Goal: Task Accomplishment & Management: Use online tool/utility

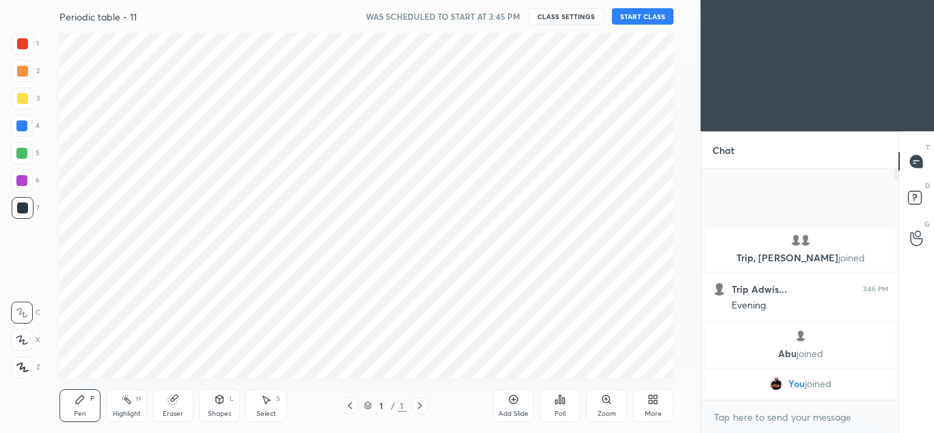
scroll to position [67994, 67694]
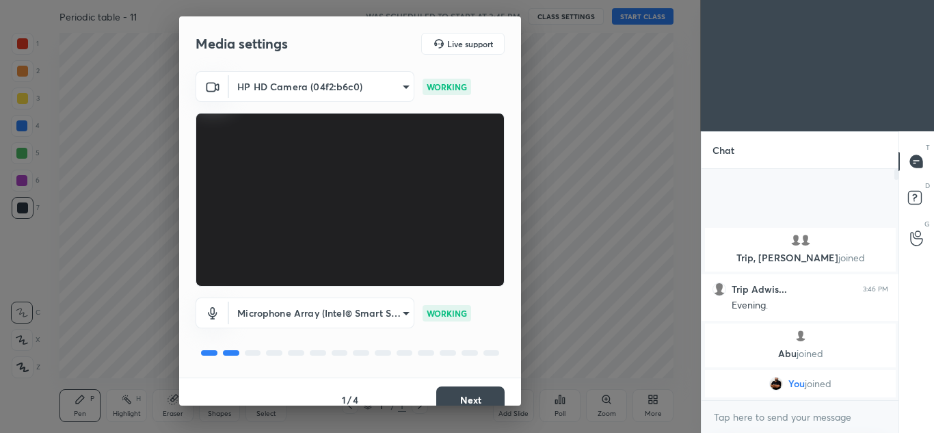
click at [465, 396] on button "Next" at bounding box center [470, 399] width 68 height 27
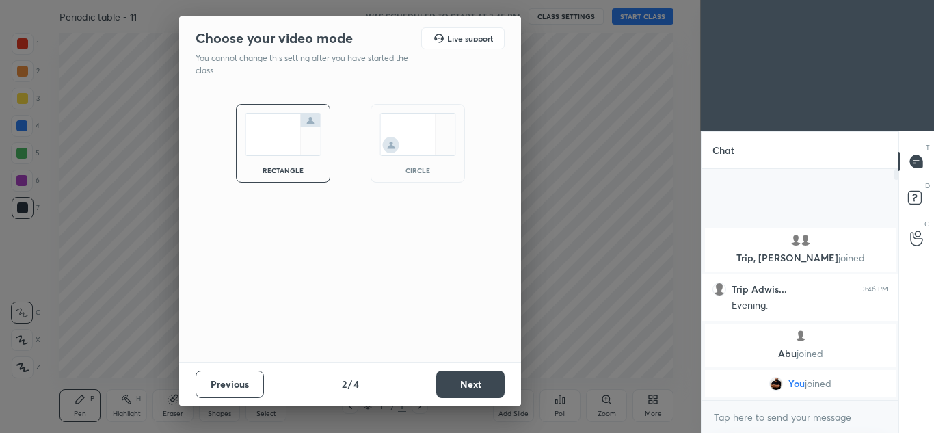
click at [469, 397] on button "Next" at bounding box center [470, 383] width 68 height 27
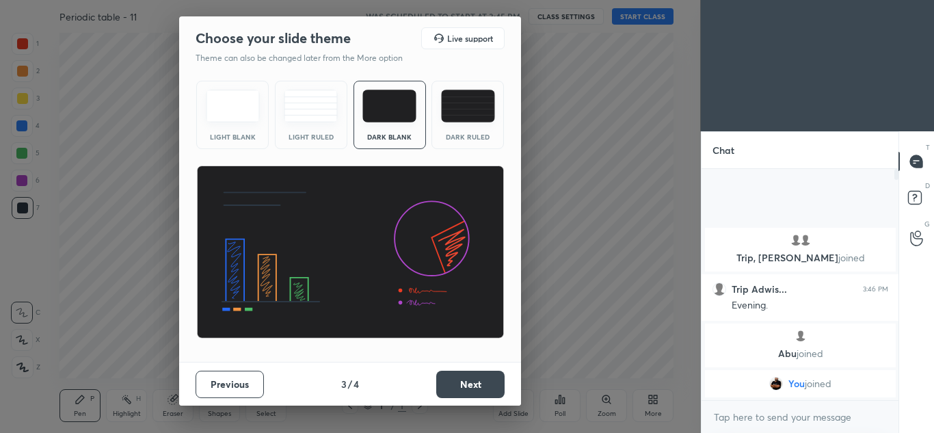
click at [474, 388] on button "Next" at bounding box center [470, 383] width 68 height 27
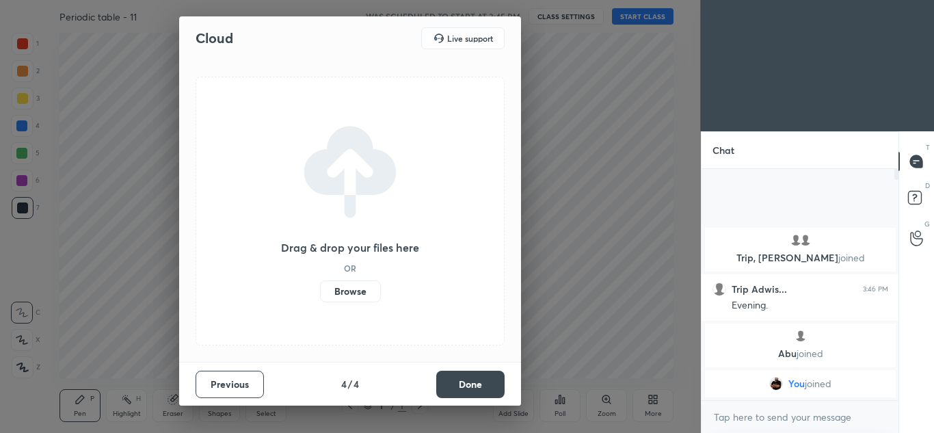
click at [476, 386] on button "Done" at bounding box center [470, 383] width 68 height 27
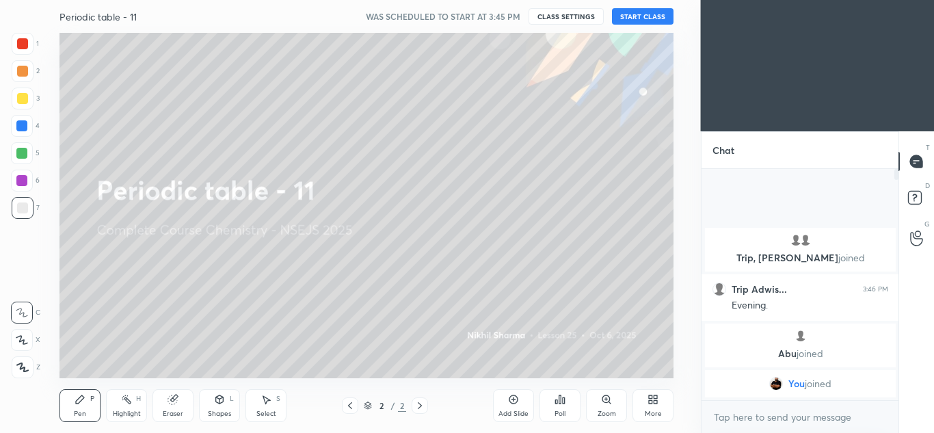
click at [649, 22] on button "START CLASS" at bounding box center [643, 16] width 62 height 16
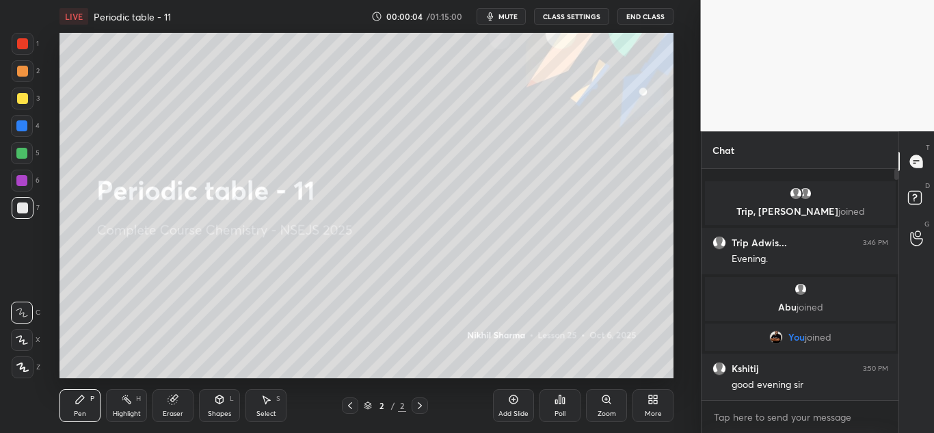
click at [514, 400] on icon at bounding box center [513, 399] width 11 height 11
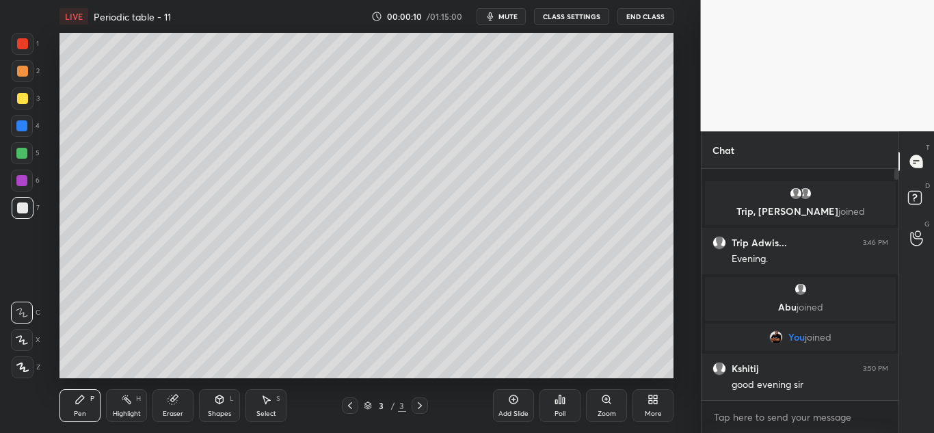
click at [25, 368] on icon at bounding box center [22, 367] width 11 height 8
click at [23, 101] on div at bounding box center [22, 98] width 11 height 11
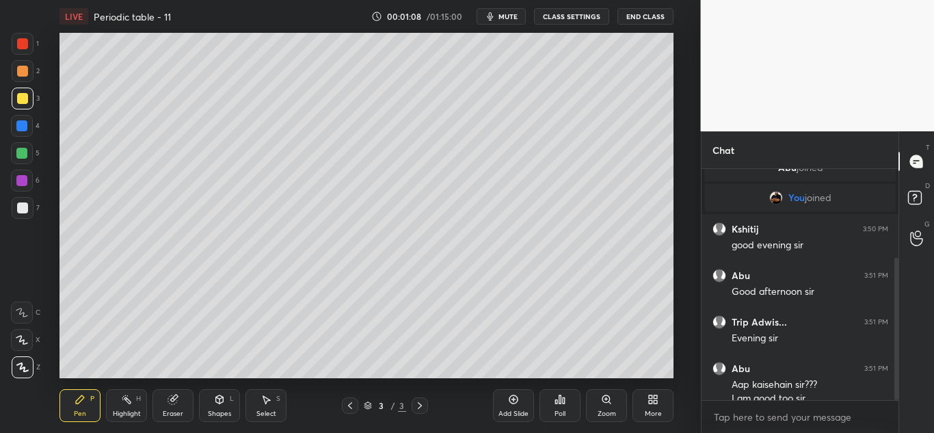
scroll to position [144, 0]
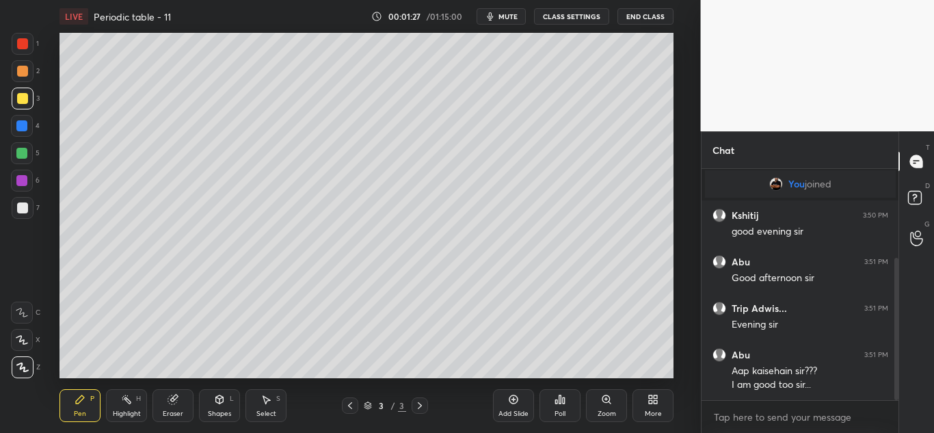
click at [25, 209] on div at bounding box center [22, 207] width 11 height 11
click at [28, 100] on div at bounding box center [23, 98] width 22 height 22
click at [33, 45] on div at bounding box center [23, 44] width 22 height 22
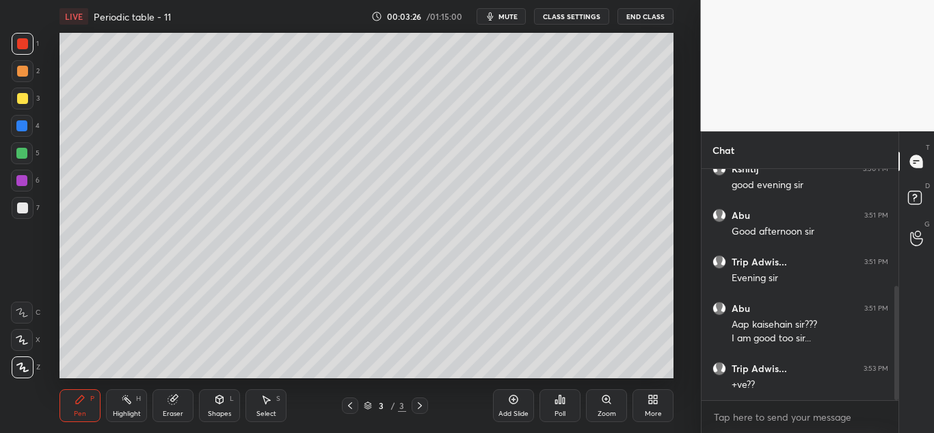
scroll to position [236, 0]
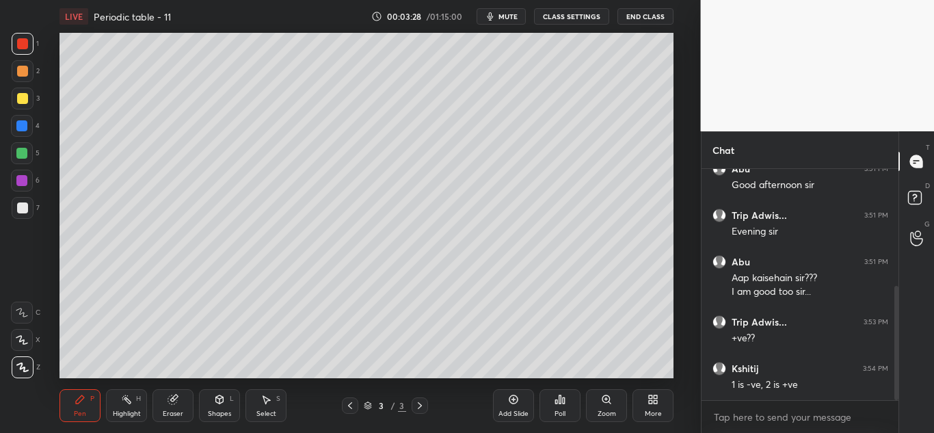
click at [26, 98] on div at bounding box center [22, 98] width 11 height 11
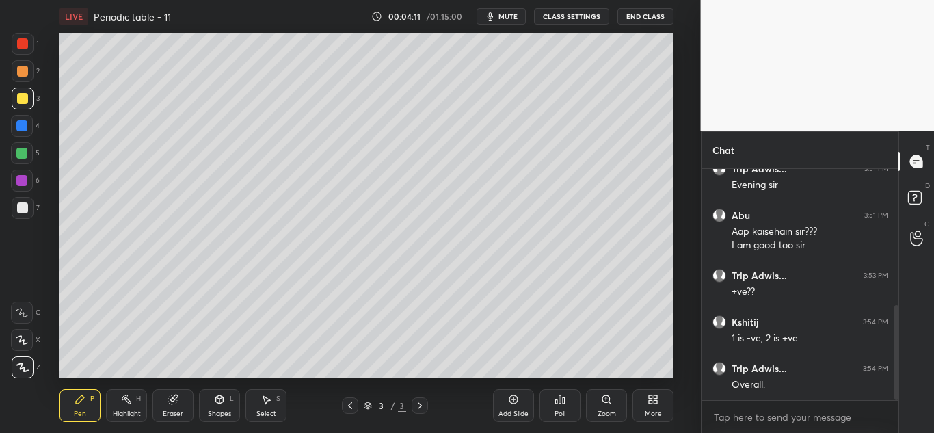
scroll to position [329, 0]
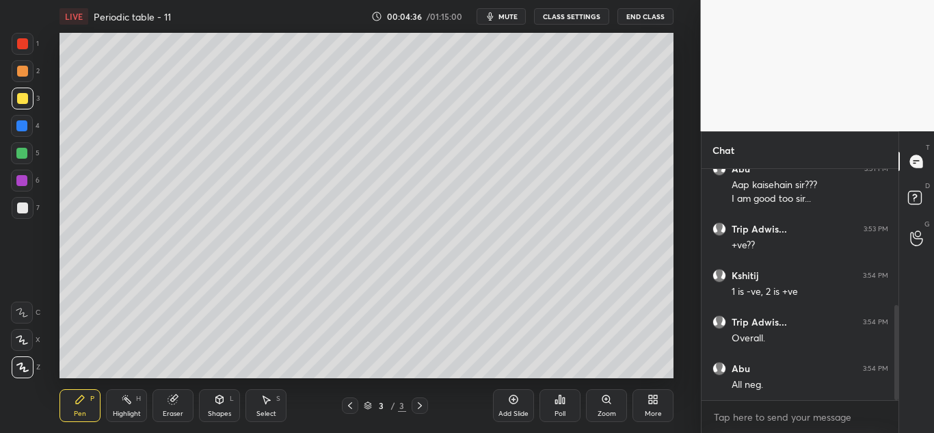
click at [676, 152] on div "Setting up your live class Poll for secs No correct answer Start poll" at bounding box center [367, 205] width 646 height 345
click at [677, 225] on div "Setting up your live class Poll for secs No correct answer Start poll" at bounding box center [367, 205] width 646 height 345
click at [512, 403] on icon at bounding box center [513, 399] width 9 height 9
click at [25, 44] on div at bounding box center [22, 43] width 11 height 11
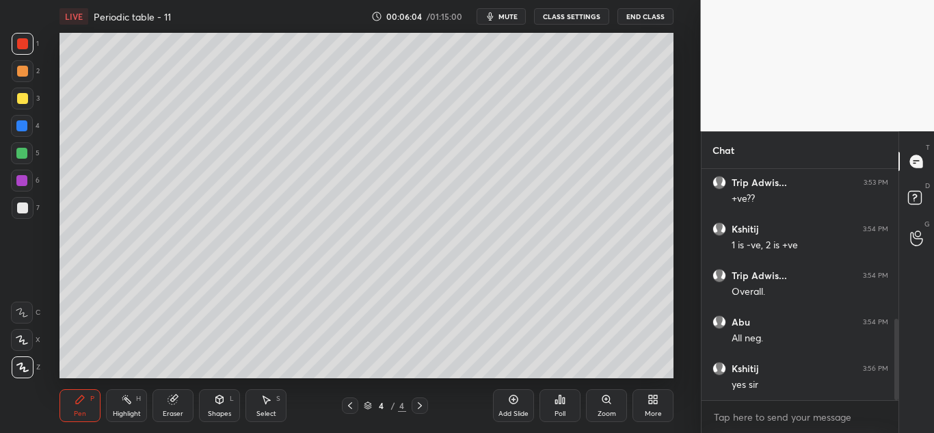
scroll to position [422, 0]
click at [29, 210] on div at bounding box center [23, 208] width 22 height 22
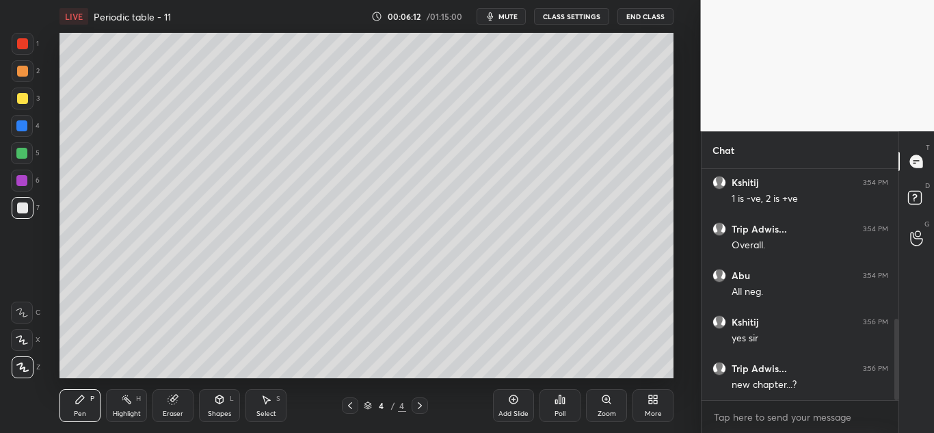
click at [28, 53] on div at bounding box center [23, 44] width 22 height 22
click at [20, 213] on div at bounding box center [22, 207] width 11 height 11
click at [23, 100] on div at bounding box center [22, 98] width 11 height 11
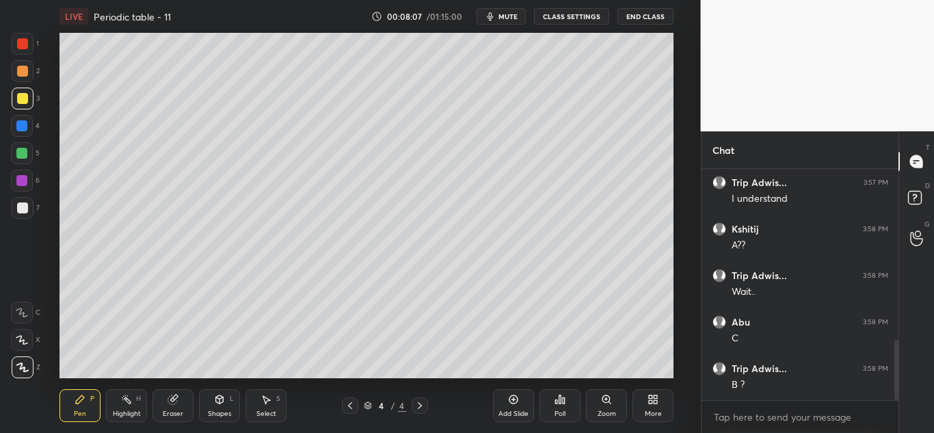
scroll to position [668, 0]
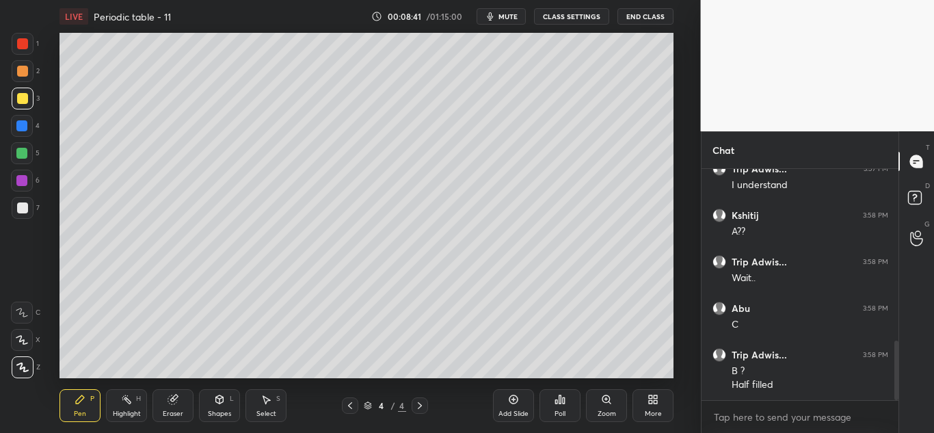
click at [28, 124] on div at bounding box center [22, 126] width 22 height 22
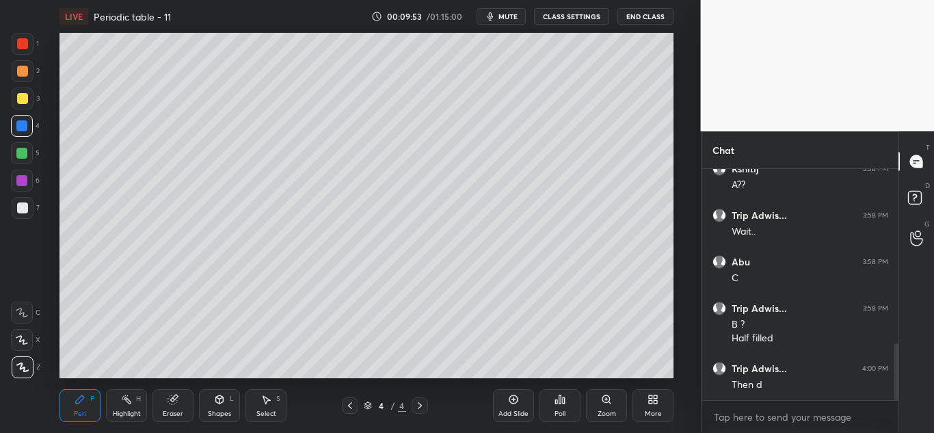
click at [27, 45] on div at bounding box center [22, 43] width 11 height 11
click at [23, 98] on div at bounding box center [22, 98] width 11 height 11
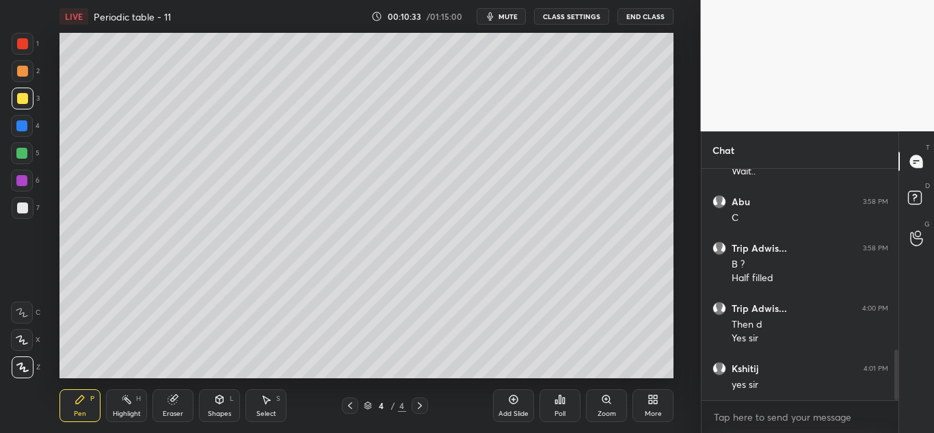
scroll to position [821, 0]
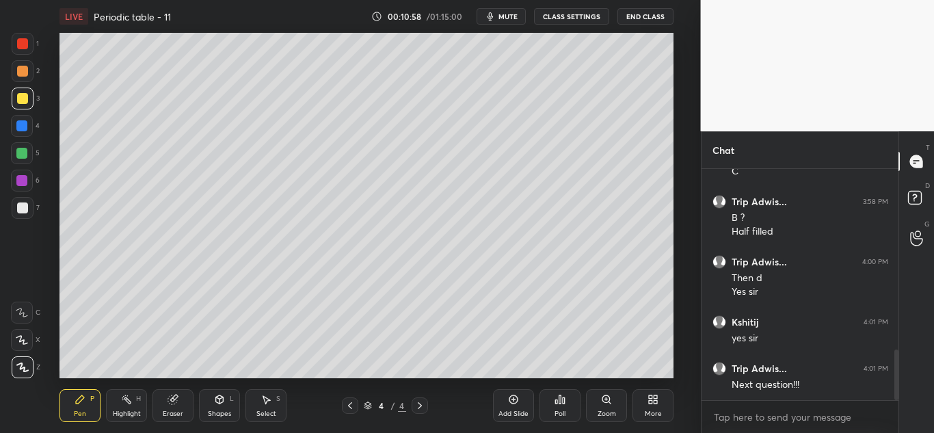
click at [510, 399] on icon at bounding box center [513, 399] width 11 height 11
click at [30, 43] on div at bounding box center [23, 44] width 22 height 22
click at [25, 100] on div at bounding box center [22, 98] width 11 height 11
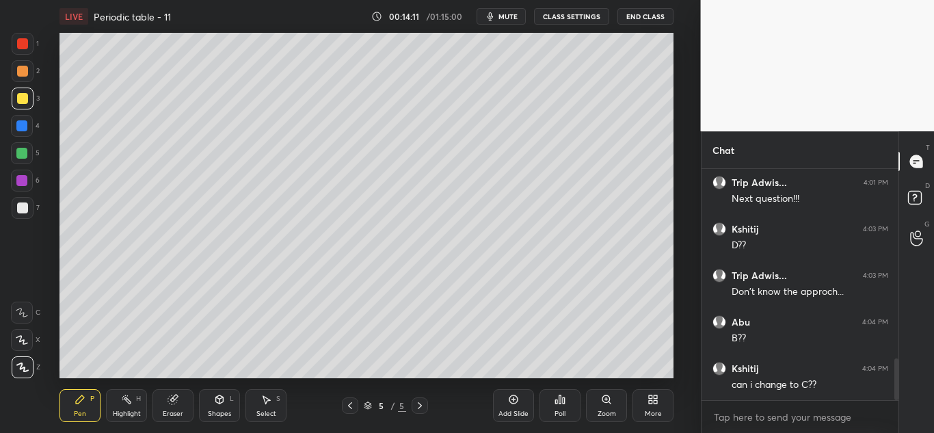
scroll to position [1054, 0]
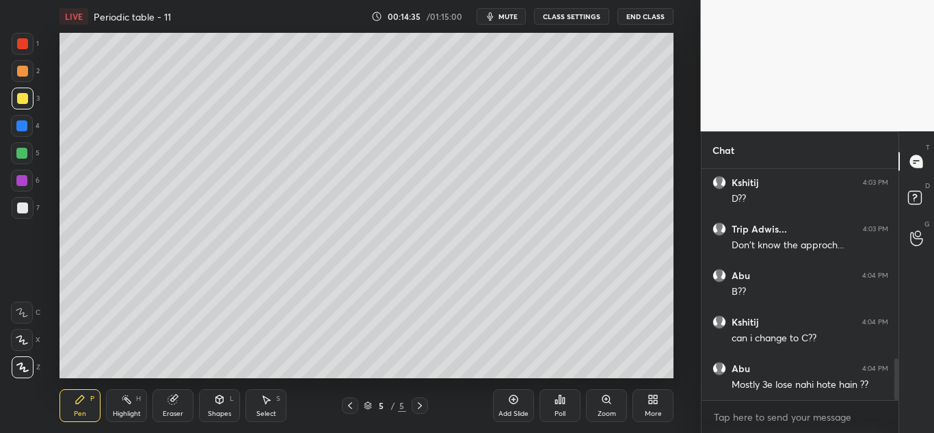
click at [31, 126] on div at bounding box center [22, 126] width 22 height 22
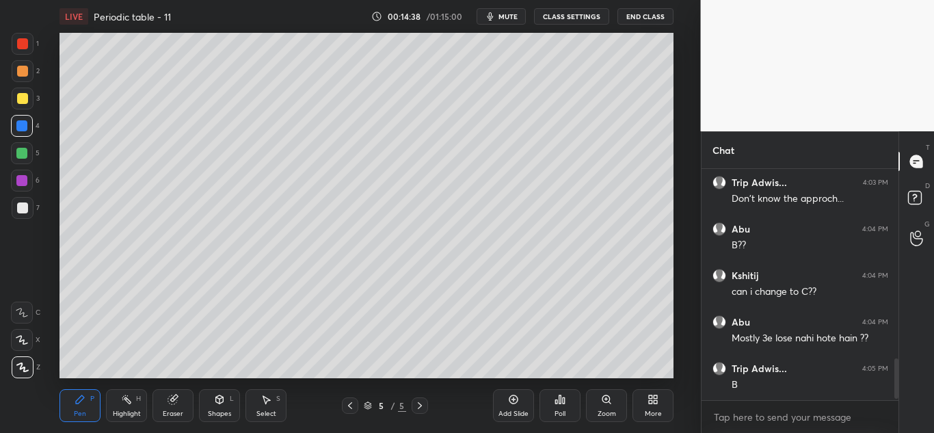
click at [29, 204] on div at bounding box center [23, 208] width 22 height 22
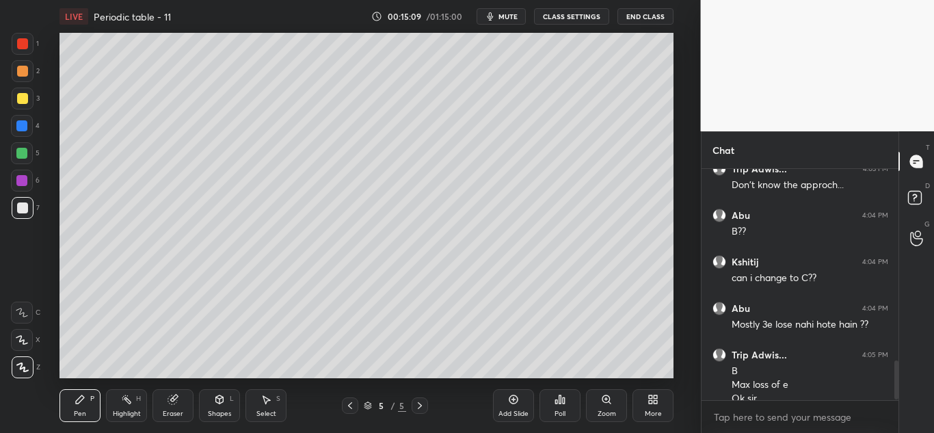
scroll to position [1128, 0]
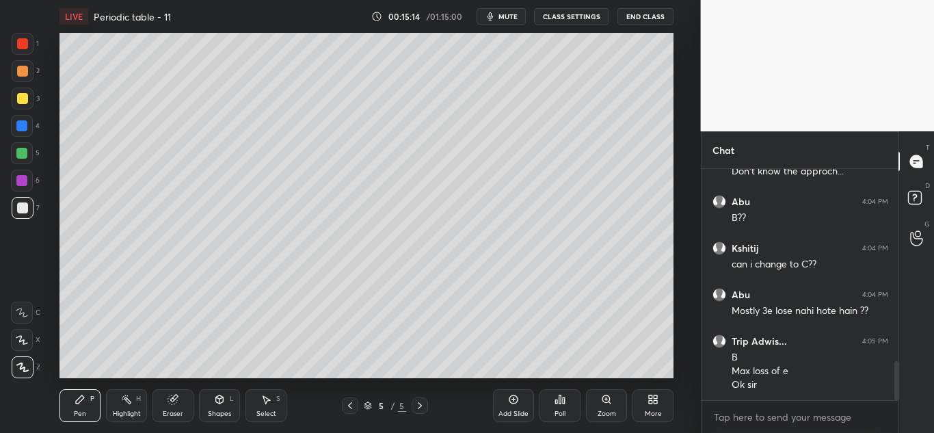
click at [28, 133] on div at bounding box center [22, 126] width 22 height 22
click at [27, 102] on div at bounding box center [23, 98] width 22 height 22
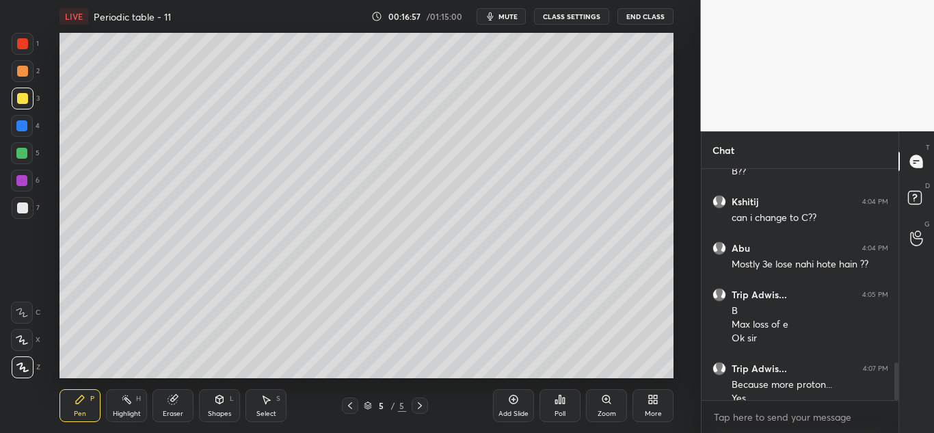
scroll to position [1188, 0]
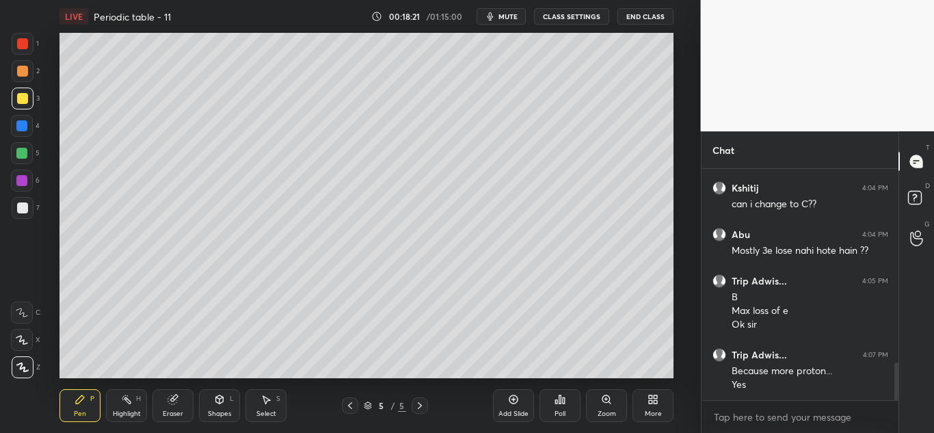
click at [32, 129] on div at bounding box center [22, 126] width 22 height 22
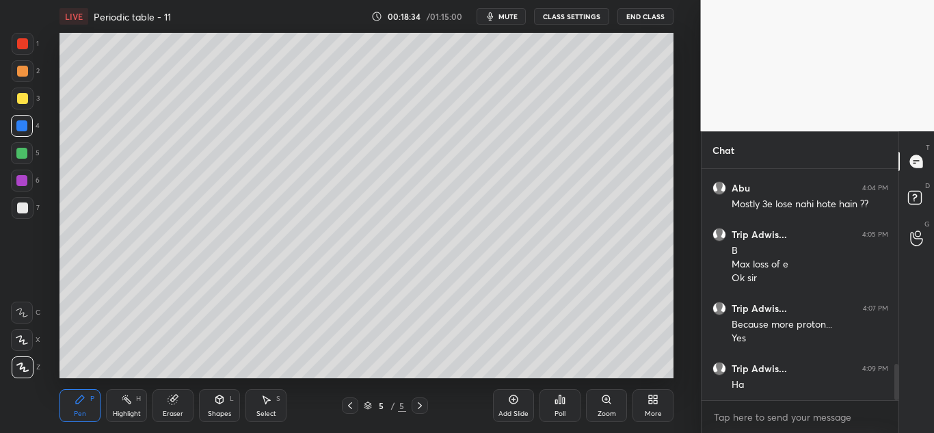
click at [25, 104] on div at bounding box center [23, 98] width 22 height 22
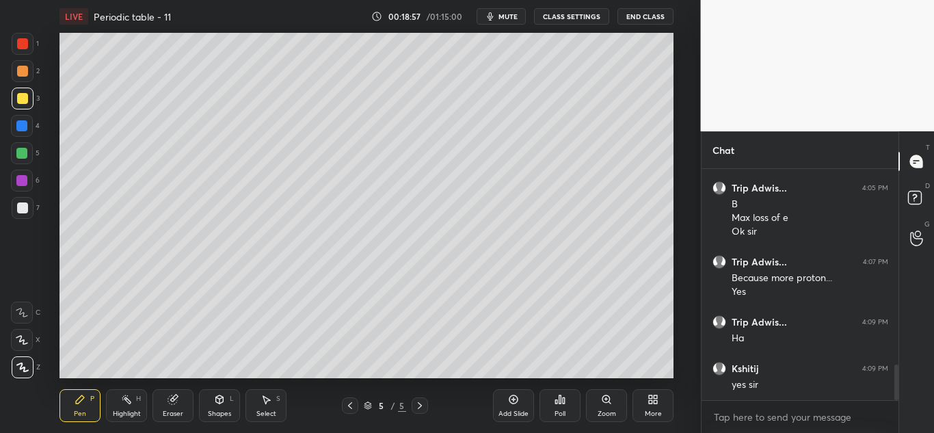
click at [504, 408] on div "Add Slide" at bounding box center [513, 405] width 41 height 33
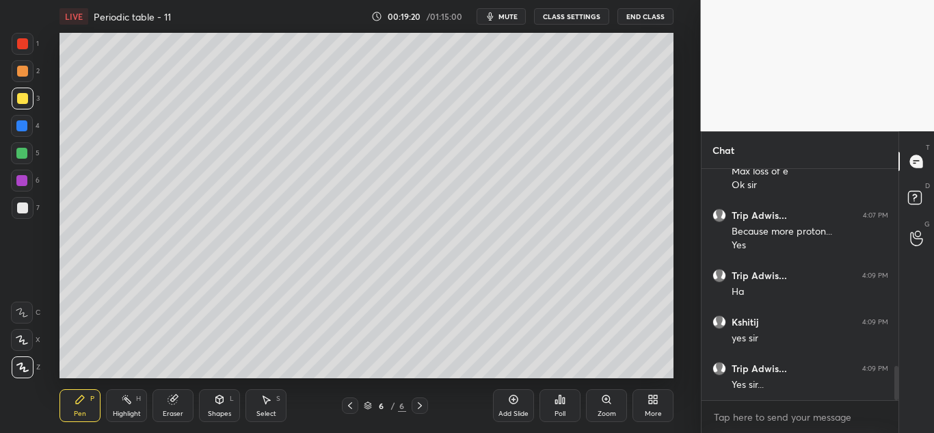
click at [30, 46] on div at bounding box center [23, 44] width 22 height 22
click at [30, 95] on div at bounding box center [23, 98] width 22 height 22
click at [18, 211] on div at bounding box center [22, 207] width 11 height 11
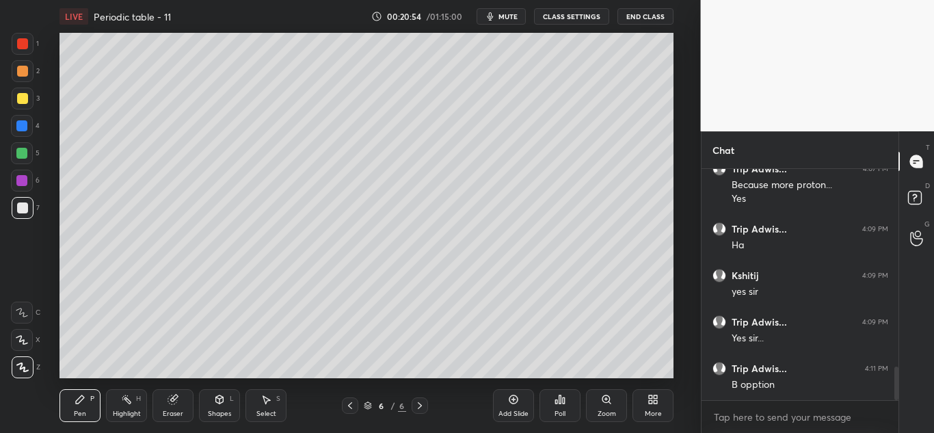
scroll to position [1420, 0]
click at [23, 126] on div at bounding box center [21, 125] width 11 height 11
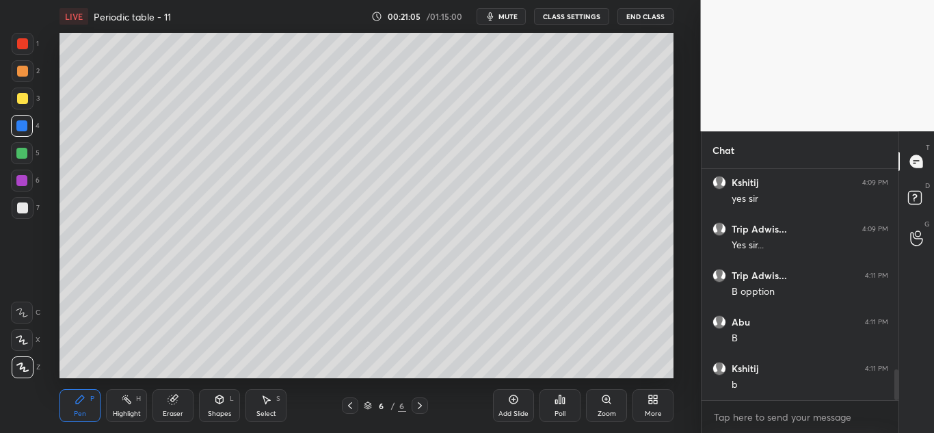
scroll to position [1513, 0]
click at [21, 213] on div at bounding box center [22, 207] width 11 height 11
click at [511, 392] on div "Add Slide" at bounding box center [513, 405] width 41 height 33
click at [25, 46] on div at bounding box center [22, 43] width 11 height 11
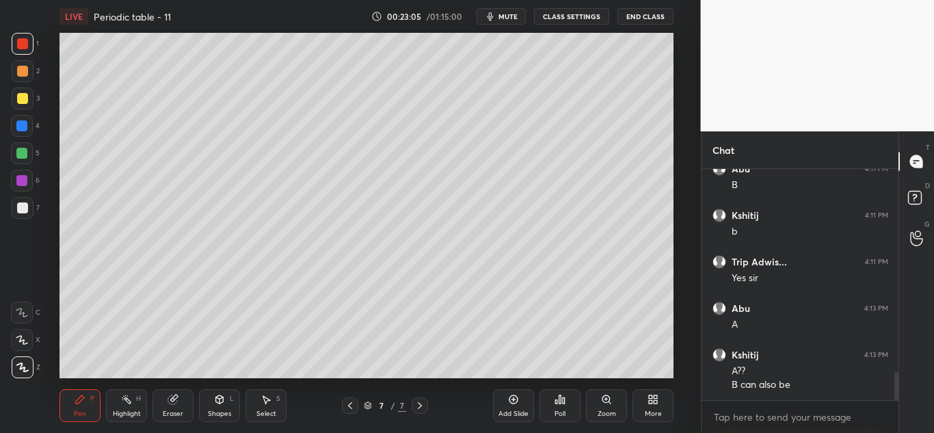
scroll to position [1666, 0]
click at [29, 96] on div at bounding box center [23, 98] width 22 height 22
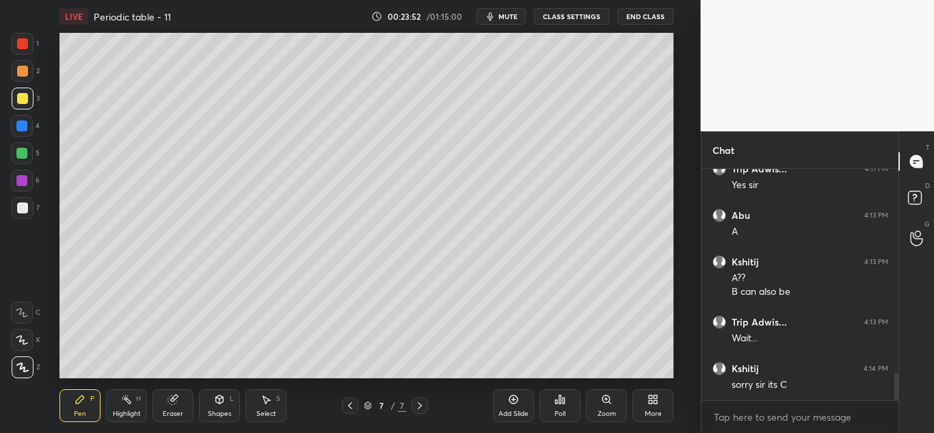
scroll to position [1759, 0]
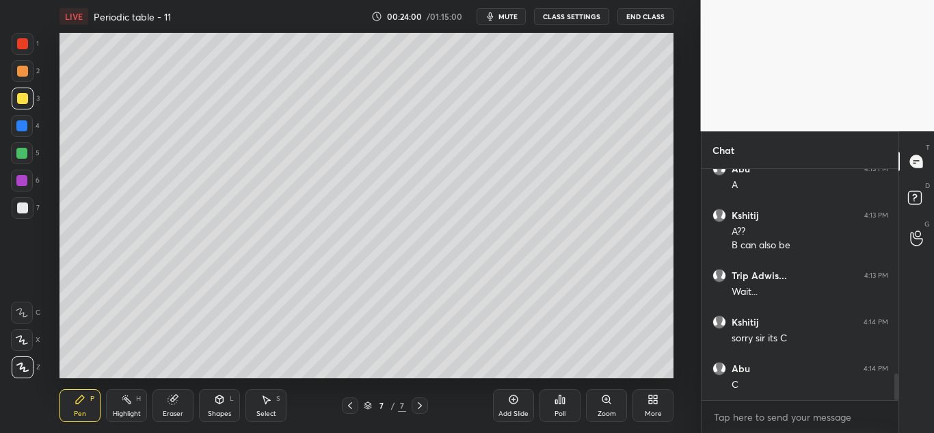
click at [25, 212] on div at bounding box center [22, 207] width 11 height 11
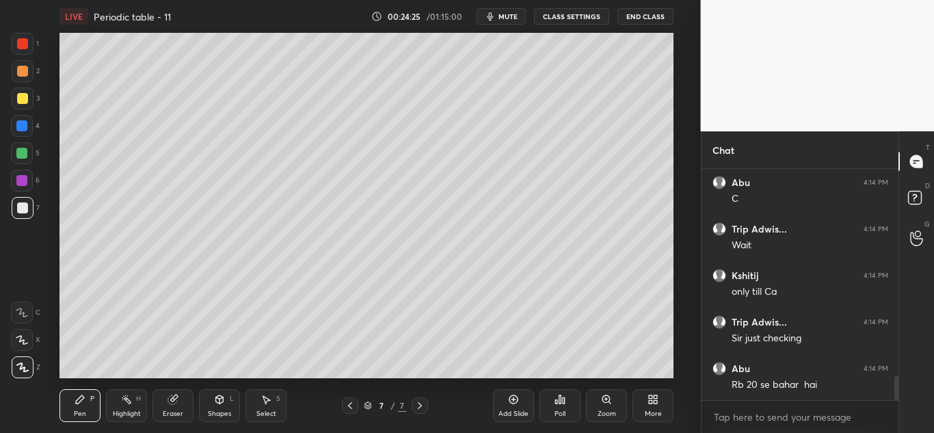
scroll to position [1991, 0]
click at [507, 400] on div "Add Slide" at bounding box center [513, 405] width 41 height 33
click at [21, 95] on div at bounding box center [22, 98] width 11 height 11
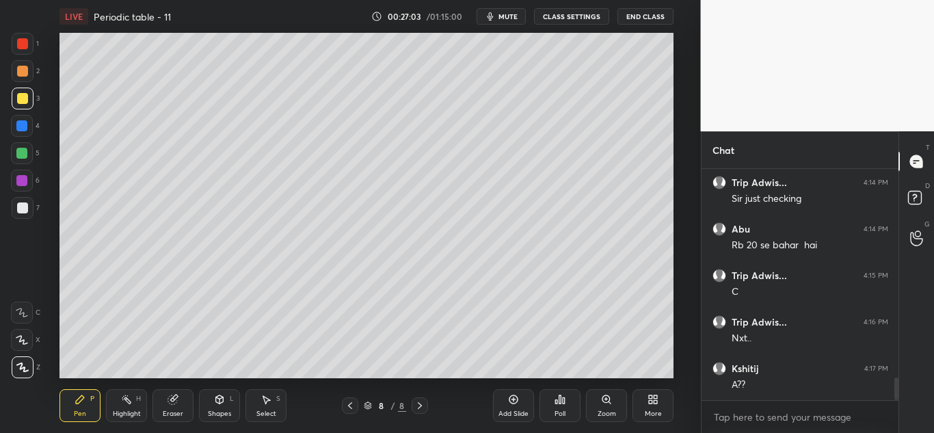
scroll to position [2131, 0]
click at [27, 208] on div at bounding box center [22, 207] width 11 height 11
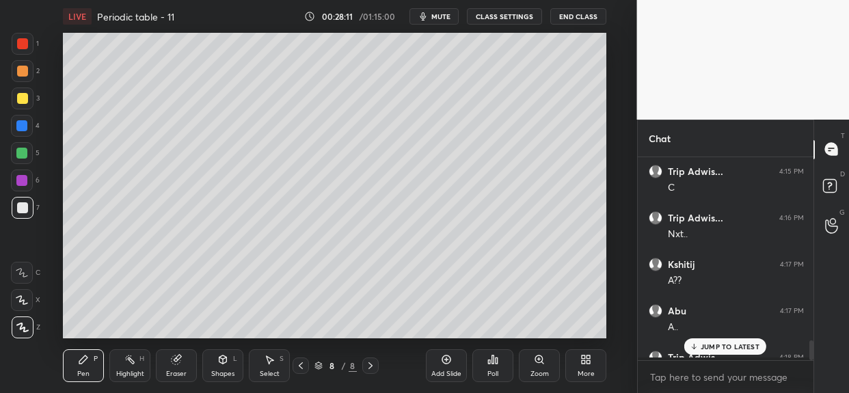
scroll to position [82, 172]
type textarea "x"
click at [716, 342] on p "JUMP TO LATEST" at bounding box center [730, 346] width 59 height 8
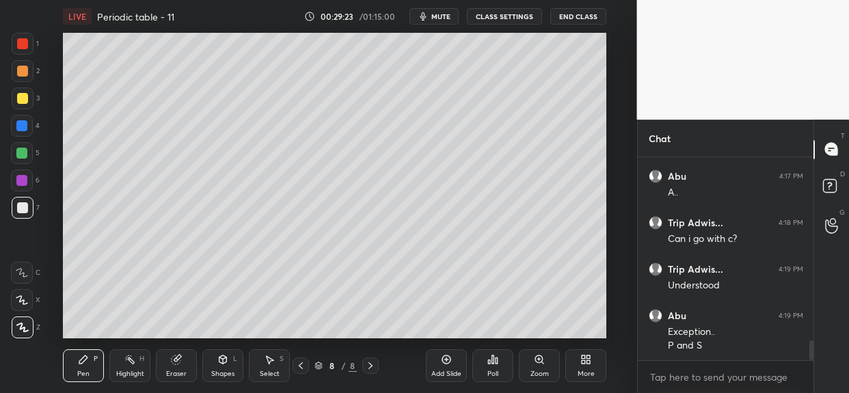
scroll to position [1917, 0]
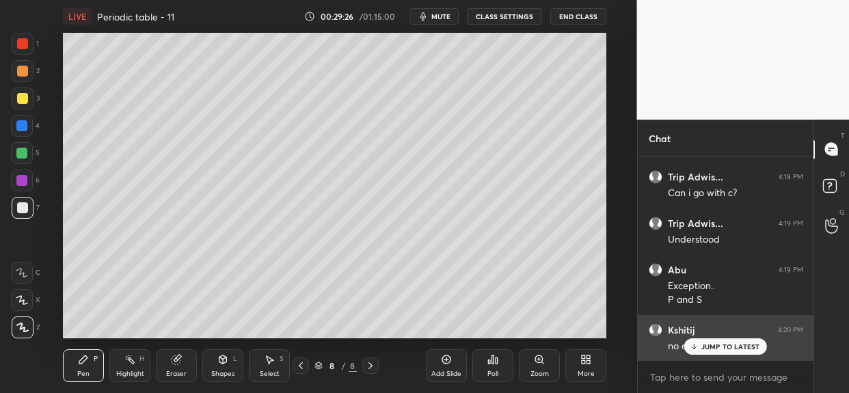
click at [728, 344] on p "JUMP TO LATEST" at bounding box center [730, 346] width 59 height 8
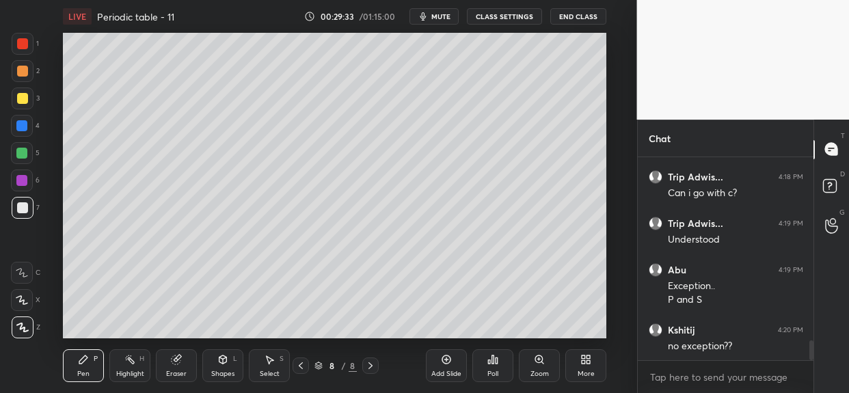
click at [168, 362] on div "Eraser" at bounding box center [176, 365] width 41 height 33
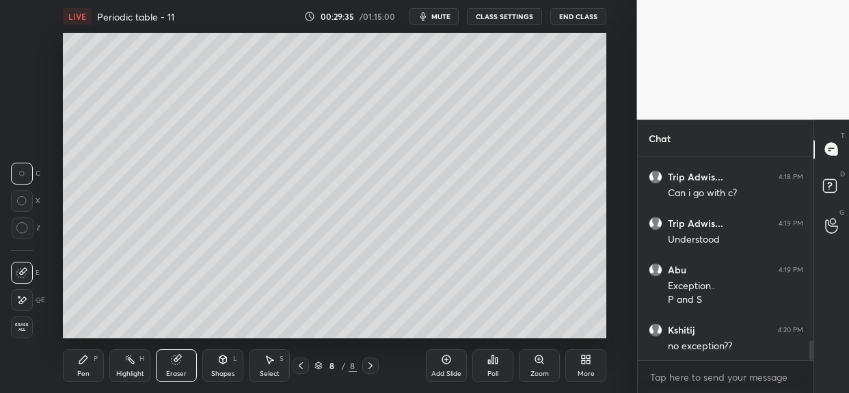
click at [101, 364] on div "Pen P" at bounding box center [83, 365] width 41 height 33
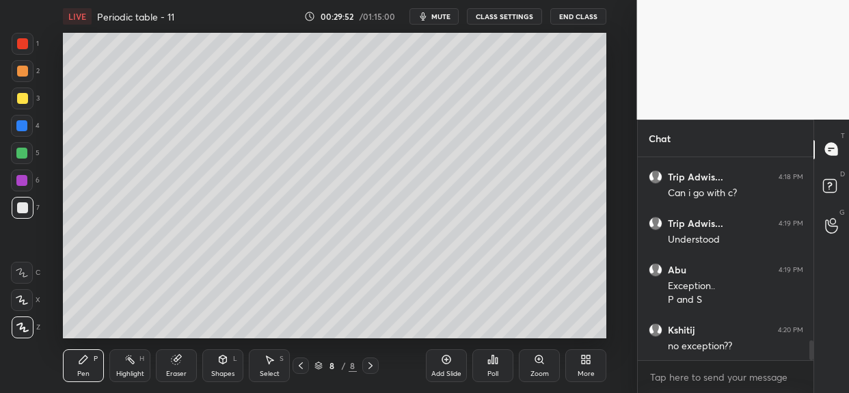
scroll to position [1963, 0]
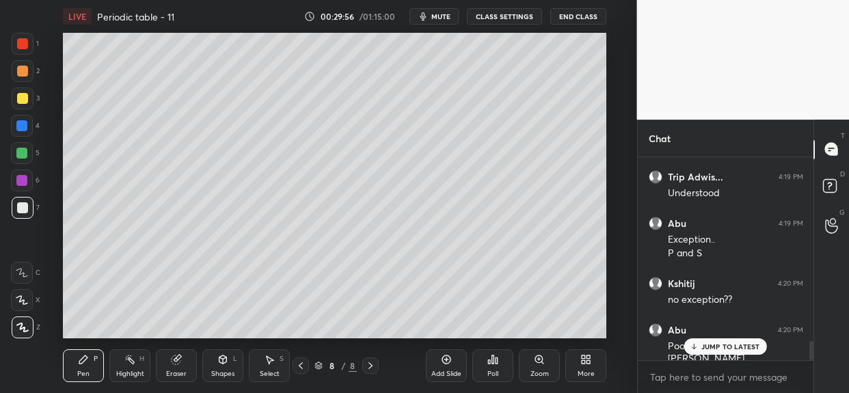
click at [182, 368] on div "Eraser" at bounding box center [176, 365] width 41 height 33
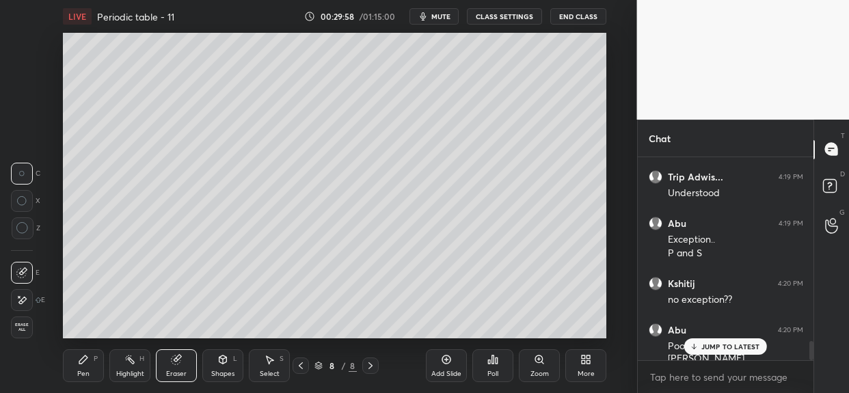
click at [84, 370] on div "Pen" at bounding box center [83, 373] width 12 height 7
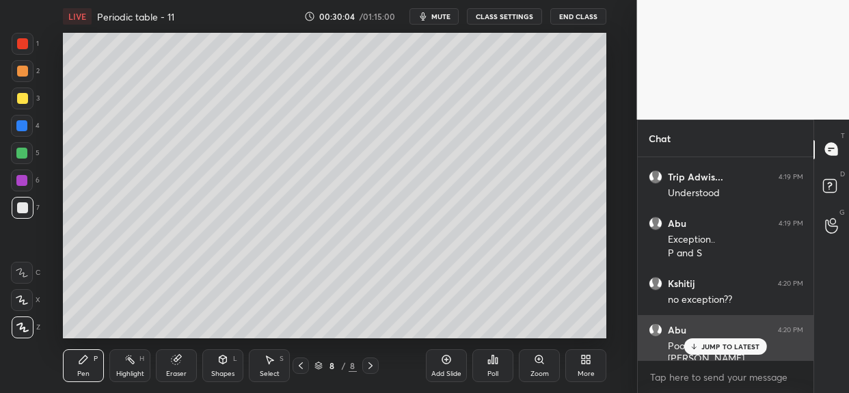
click at [718, 341] on div "JUMP TO LATEST" at bounding box center [725, 346] width 82 height 16
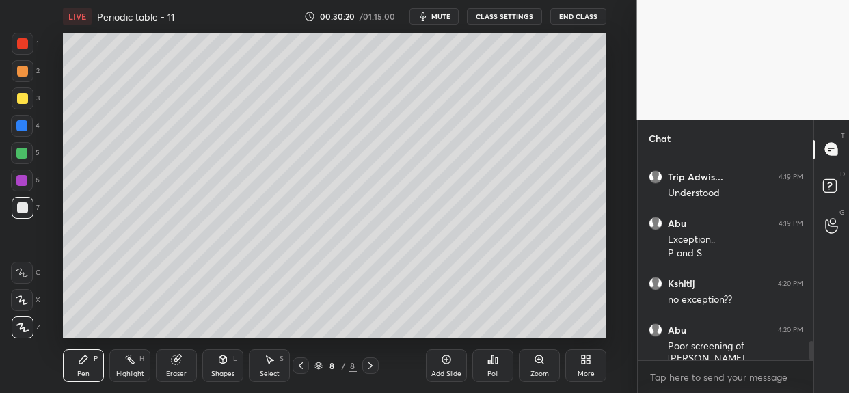
scroll to position [2010, 0]
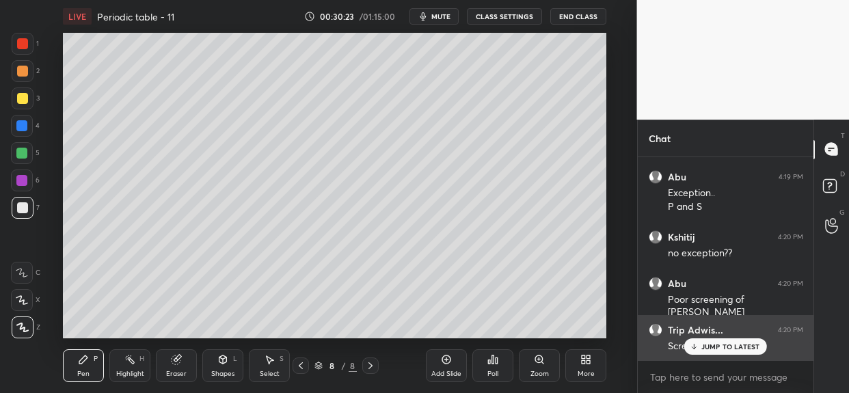
click at [723, 346] on p "JUMP TO LATEST" at bounding box center [730, 346] width 59 height 8
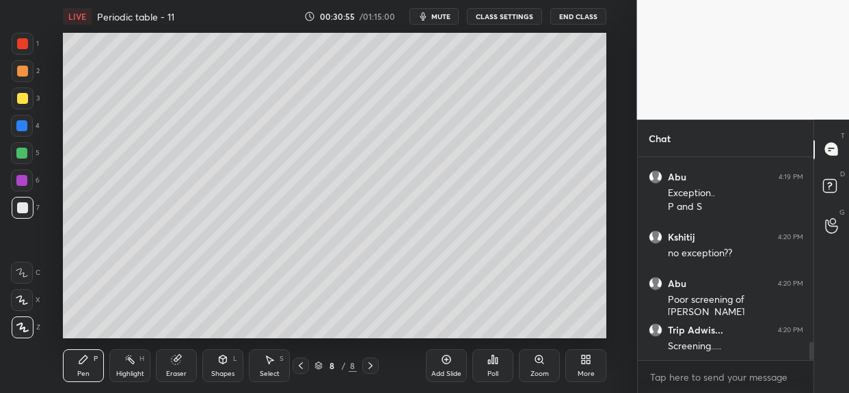
click at [28, 124] on div at bounding box center [22, 126] width 22 height 22
click at [25, 103] on div at bounding box center [22, 98] width 11 height 11
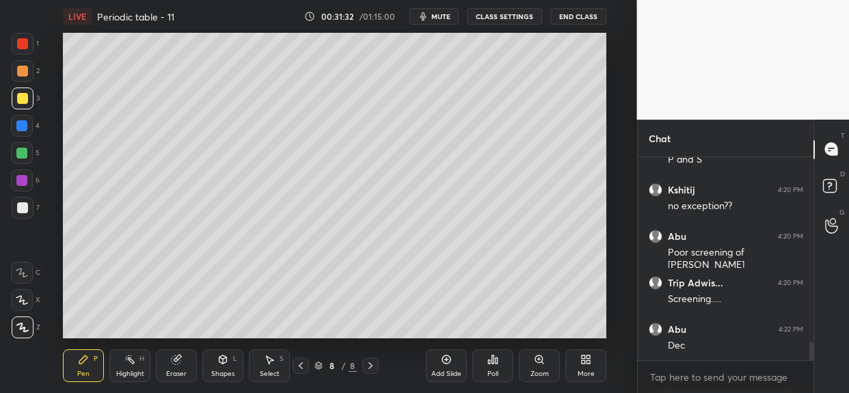
click at [150, 370] on div "Highlight H" at bounding box center [129, 365] width 41 height 33
click at [169, 367] on div "Eraser" at bounding box center [176, 365] width 41 height 33
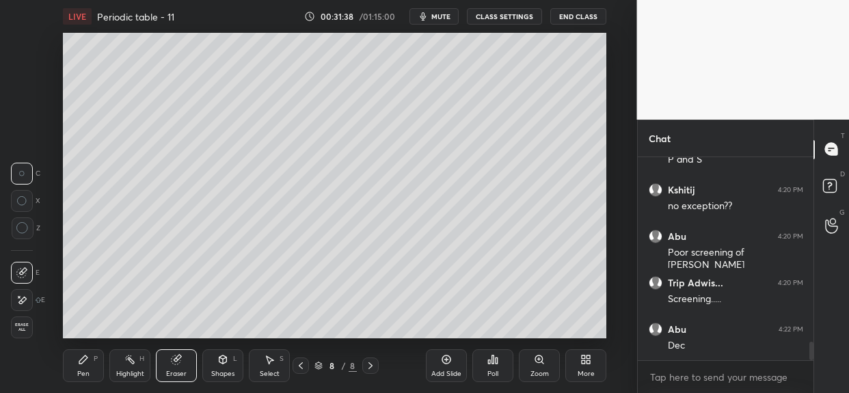
click at [89, 368] on div "Pen P" at bounding box center [83, 365] width 41 height 33
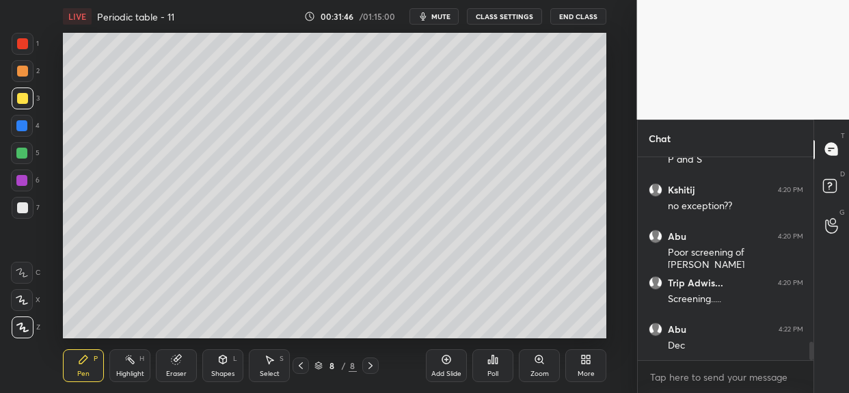
click at [27, 130] on div at bounding box center [22, 126] width 22 height 22
click at [20, 93] on div at bounding box center [22, 98] width 11 height 11
click at [23, 208] on div at bounding box center [22, 207] width 11 height 11
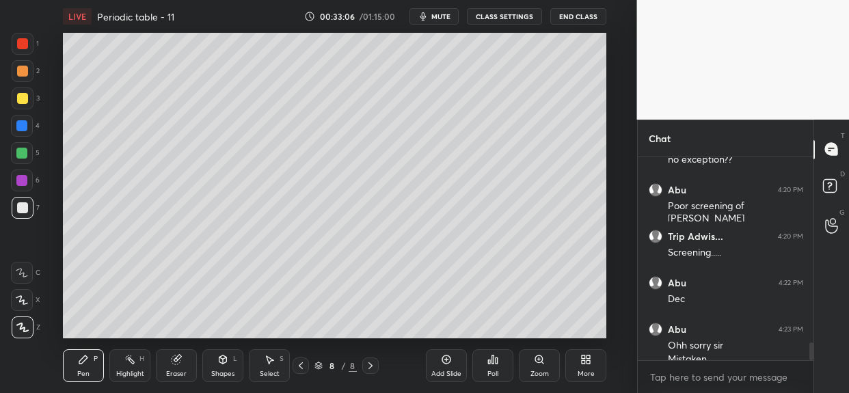
scroll to position [2117, 0]
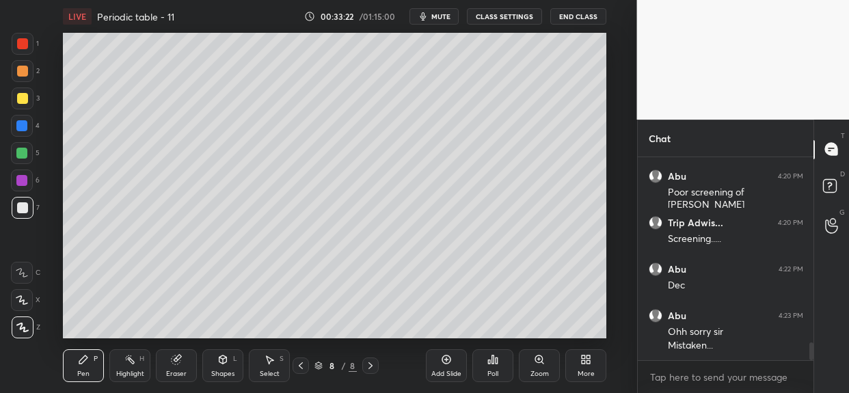
click at [453, 360] on div "Add Slide" at bounding box center [446, 365] width 41 height 33
click at [31, 97] on div at bounding box center [23, 98] width 22 height 22
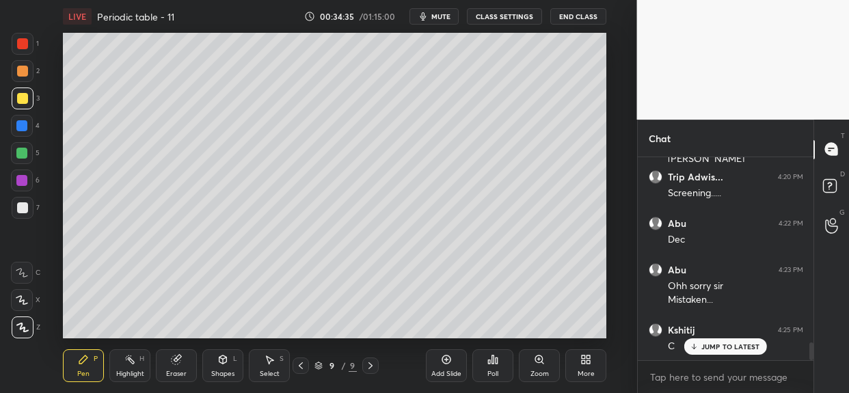
click at [724, 350] on p "JUMP TO LATEST" at bounding box center [730, 346] width 59 height 8
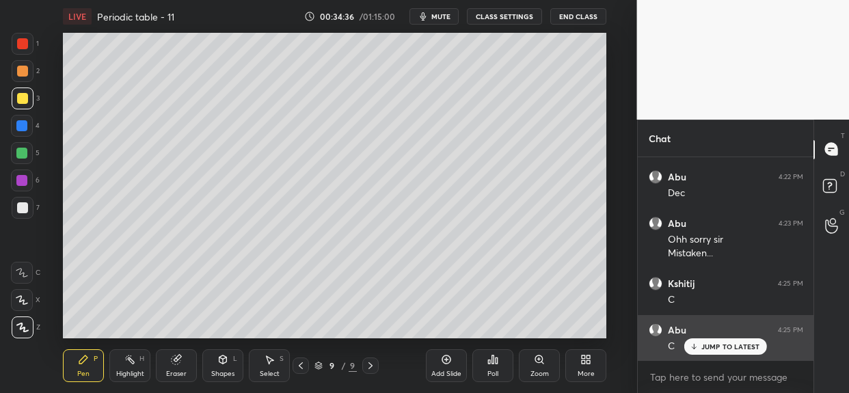
click at [723, 346] on p "JUMP TO LATEST" at bounding box center [730, 346] width 59 height 8
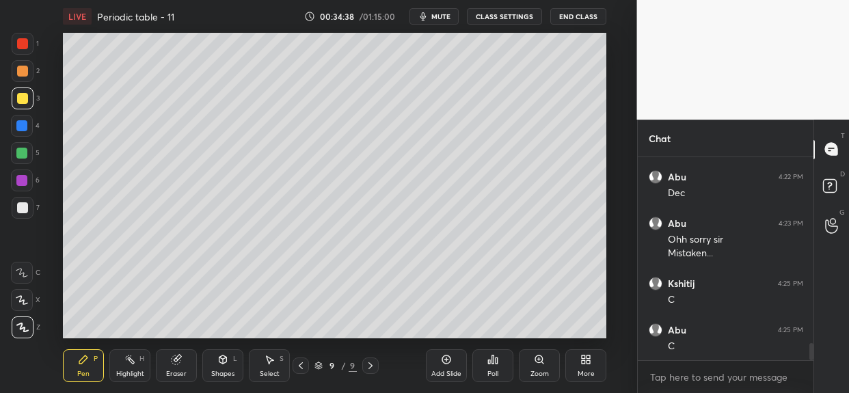
click at [27, 210] on div at bounding box center [22, 207] width 11 height 11
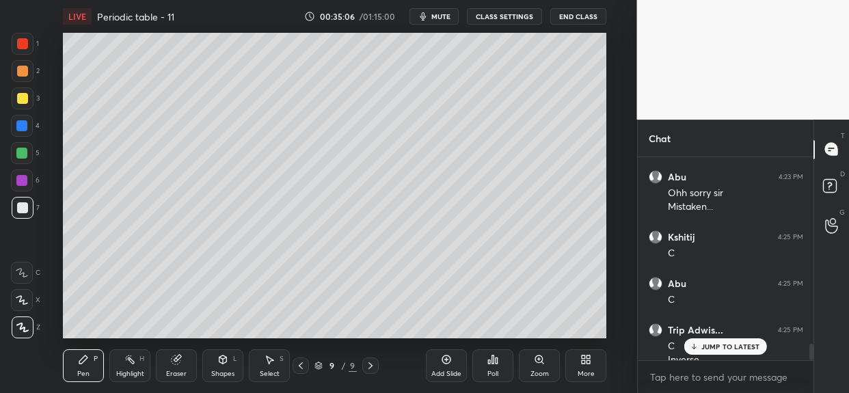
scroll to position [2270, 0]
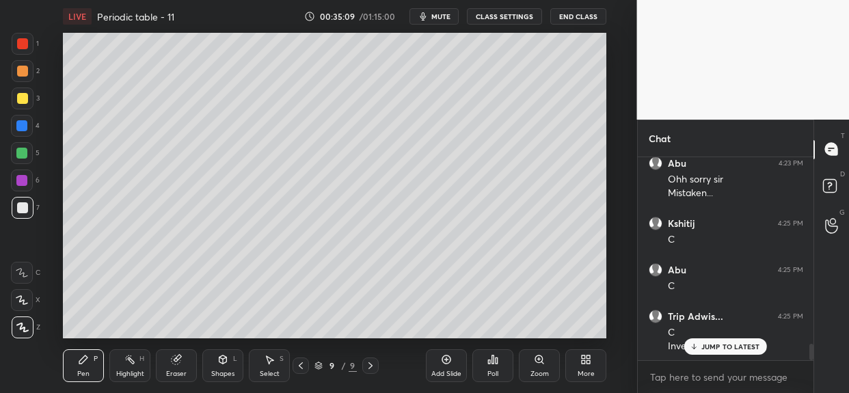
click at [711, 342] on p "JUMP TO LATEST" at bounding box center [730, 346] width 59 height 8
click at [444, 359] on icon at bounding box center [446, 359] width 11 height 11
click at [28, 102] on div at bounding box center [23, 98] width 22 height 22
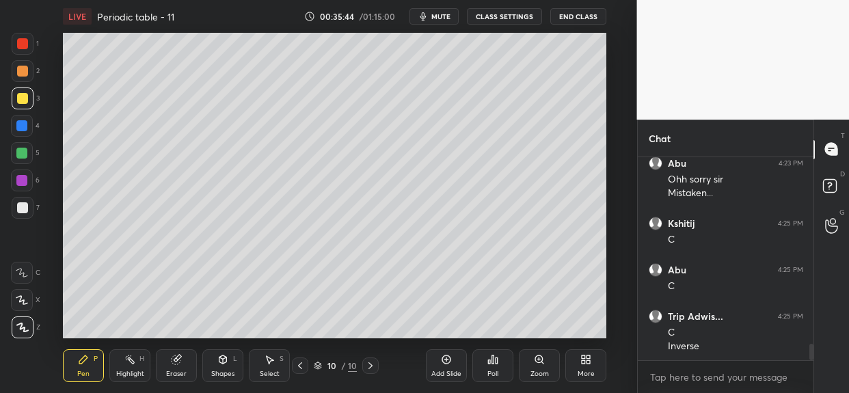
click at [22, 206] on div at bounding box center [22, 207] width 11 height 11
click at [29, 100] on div at bounding box center [23, 98] width 22 height 22
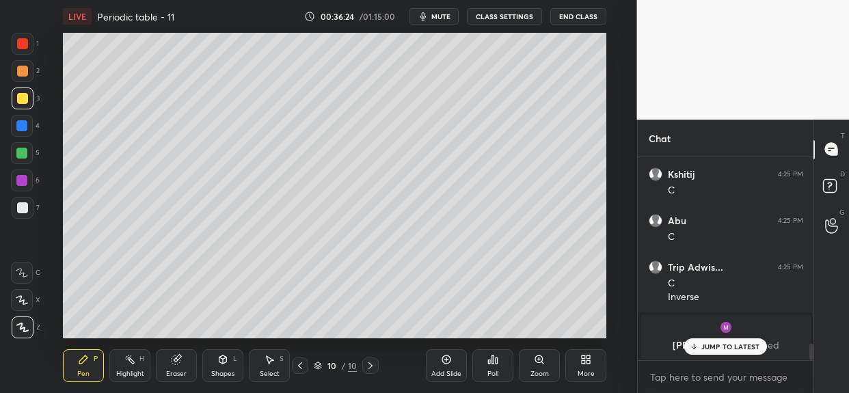
click at [720, 341] on div "JUMP TO LATEST" at bounding box center [725, 346] width 82 height 16
click at [20, 130] on div at bounding box center [21, 125] width 11 height 11
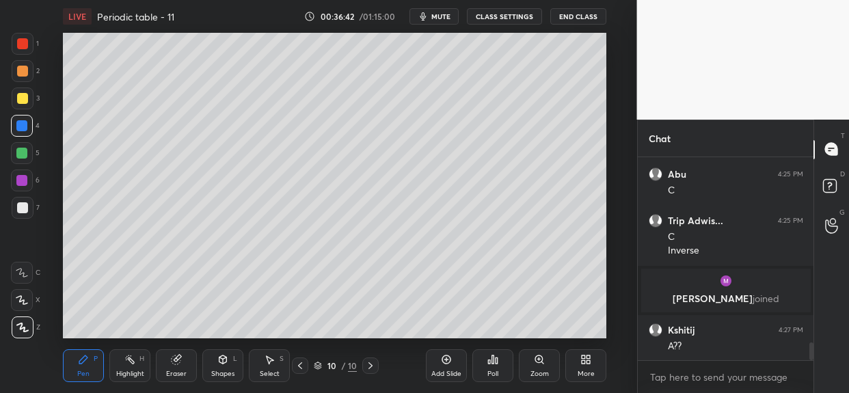
scroll to position [2204, 0]
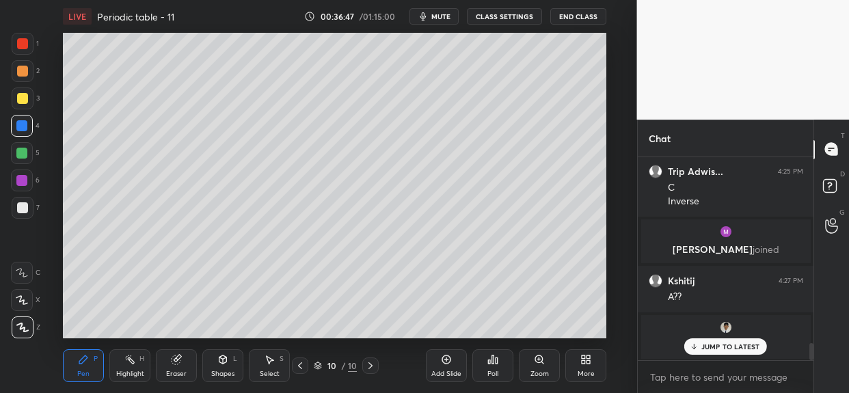
click at [730, 350] on p "JUMP TO LATEST" at bounding box center [730, 346] width 59 height 8
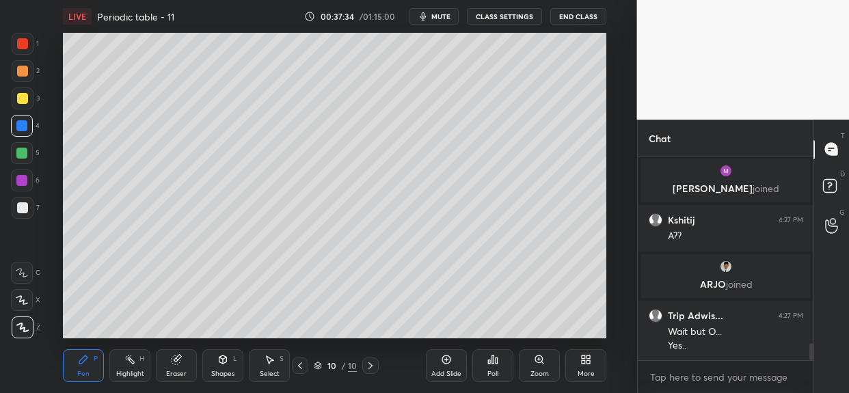
scroll to position [2274, 0]
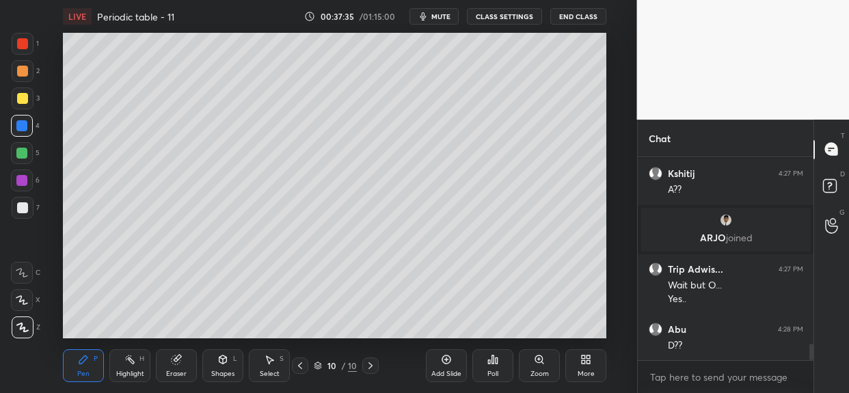
click at [33, 204] on div at bounding box center [23, 208] width 22 height 22
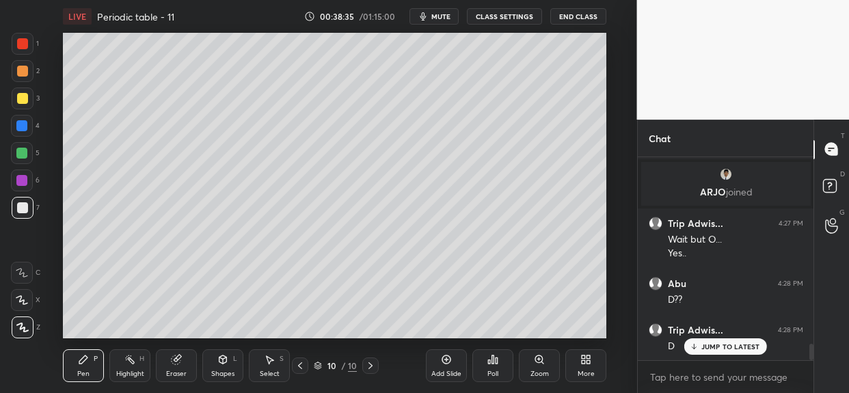
scroll to position [2367, 0]
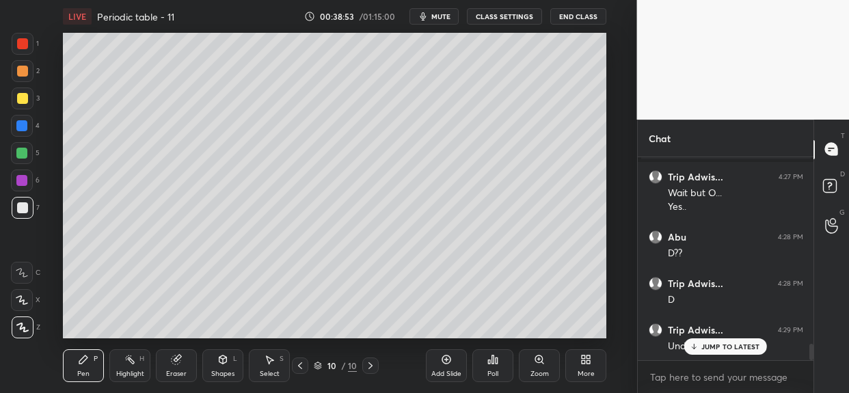
click at [25, 104] on div at bounding box center [23, 98] width 22 height 22
click at [29, 127] on div at bounding box center [22, 126] width 22 height 22
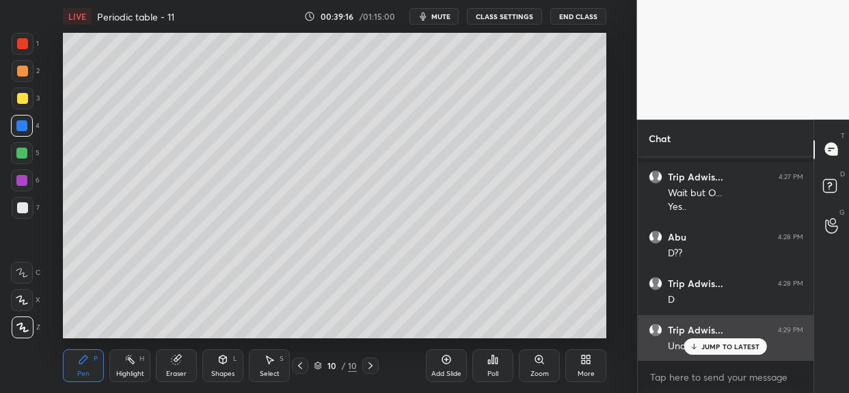
click at [715, 349] on p "JUMP TO LATEST" at bounding box center [730, 346] width 59 height 8
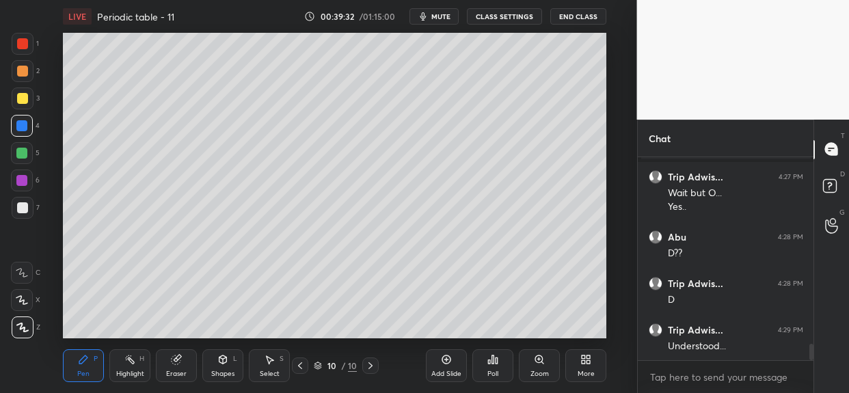
click at [436, 368] on div "Add Slide" at bounding box center [446, 365] width 41 height 33
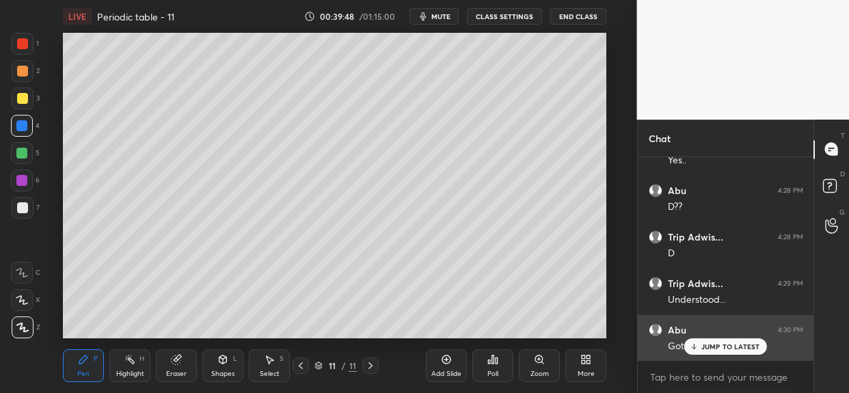
click at [731, 351] on p "JUMP TO LATEST" at bounding box center [730, 346] width 59 height 8
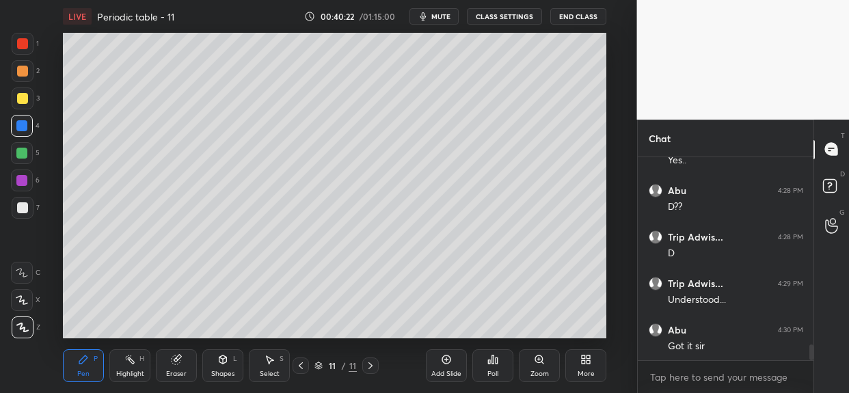
click at [33, 98] on div at bounding box center [23, 98] width 22 height 22
click at [26, 213] on div at bounding box center [23, 208] width 22 height 22
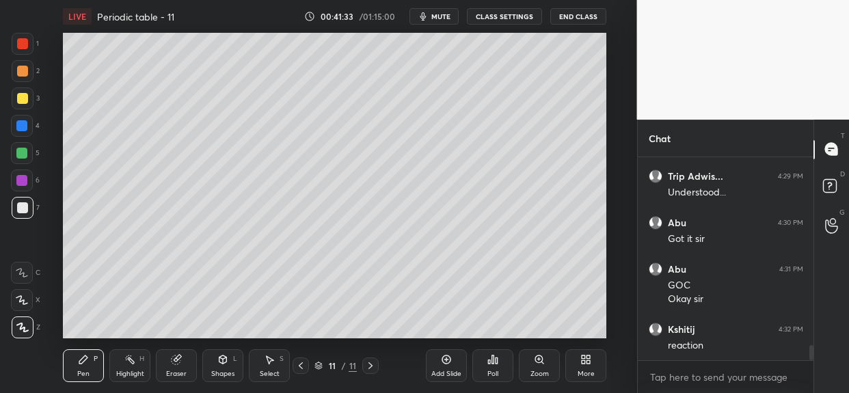
scroll to position [2566, 0]
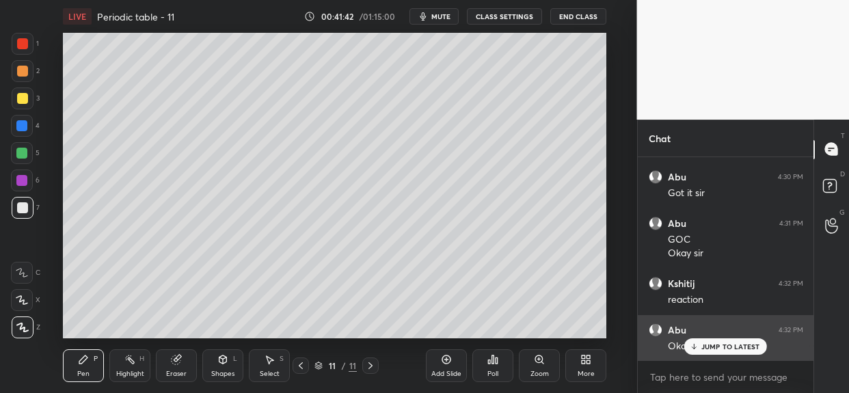
click at [718, 348] on p "JUMP TO LATEST" at bounding box center [730, 346] width 59 height 8
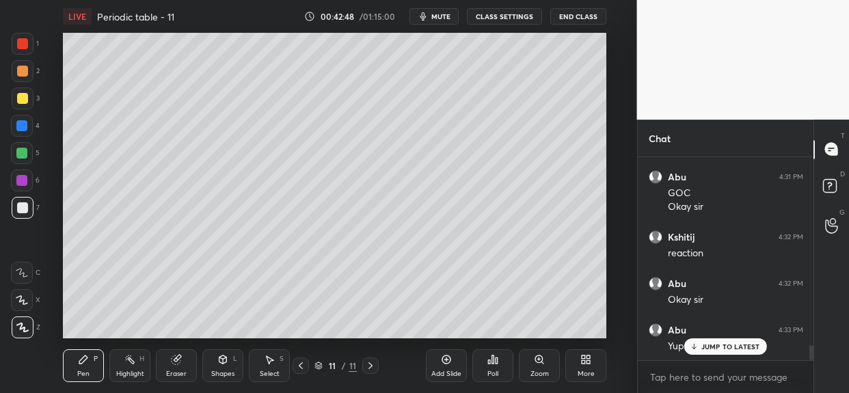
scroll to position [2659, 0]
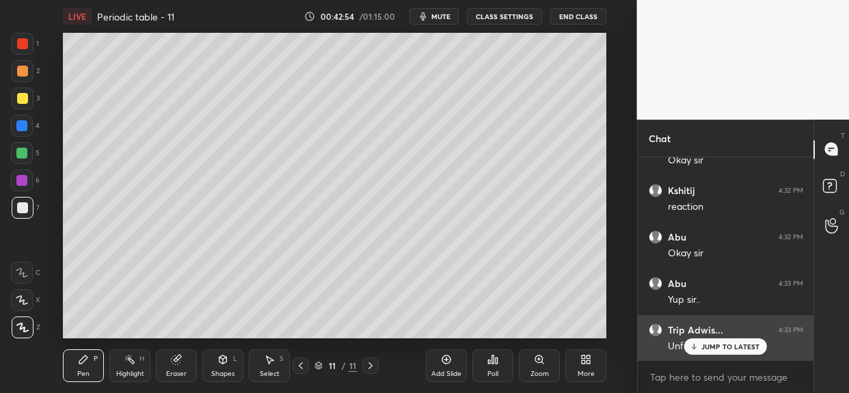
click at [703, 350] on p "JUMP TO LATEST" at bounding box center [730, 346] width 59 height 8
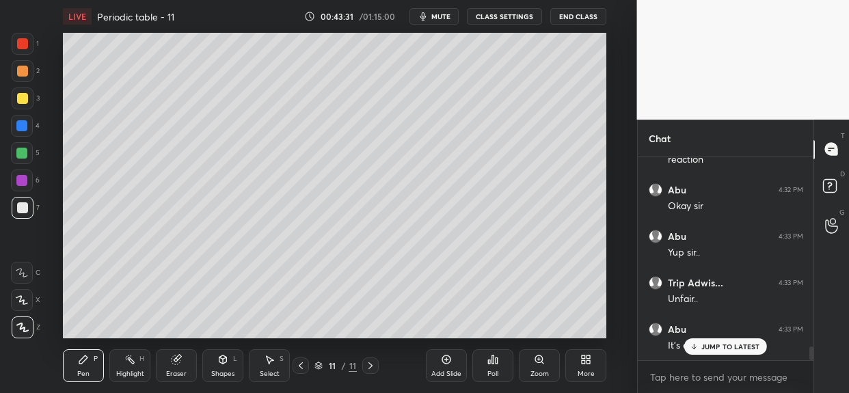
scroll to position [2764, 0]
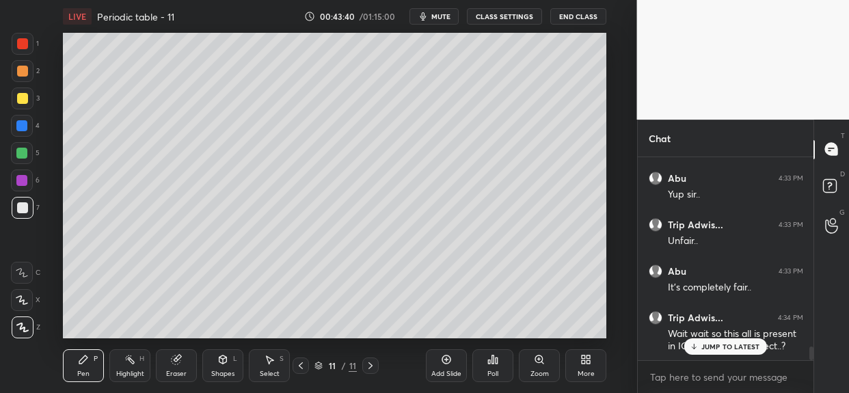
click at [720, 342] on p "JUMP TO LATEST" at bounding box center [730, 346] width 59 height 8
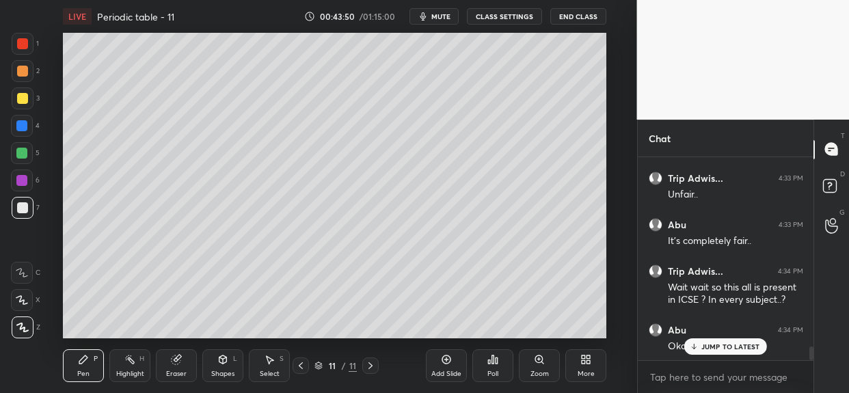
click at [711, 353] on div "JUMP TO LATEST" at bounding box center [725, 346] width 82 height 16
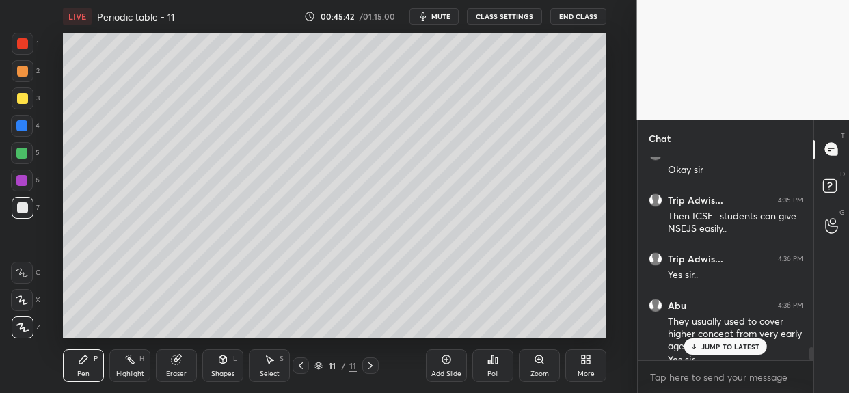
scroll to position [3001, 0]
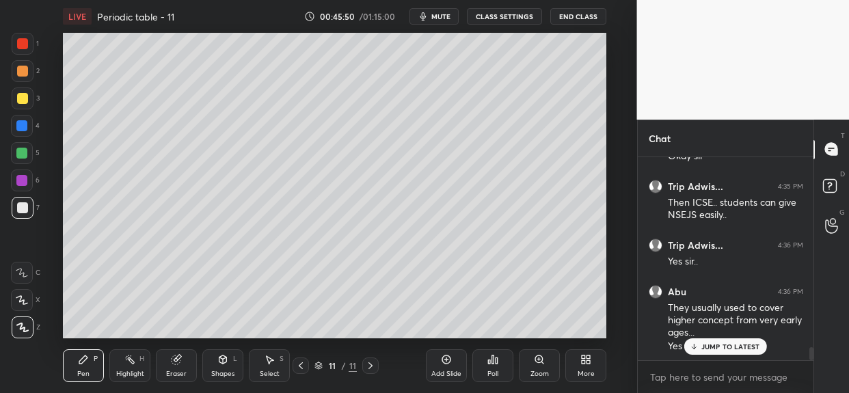
click at [23, 128] on div at bounding box center [21, 125] width 11 height 11
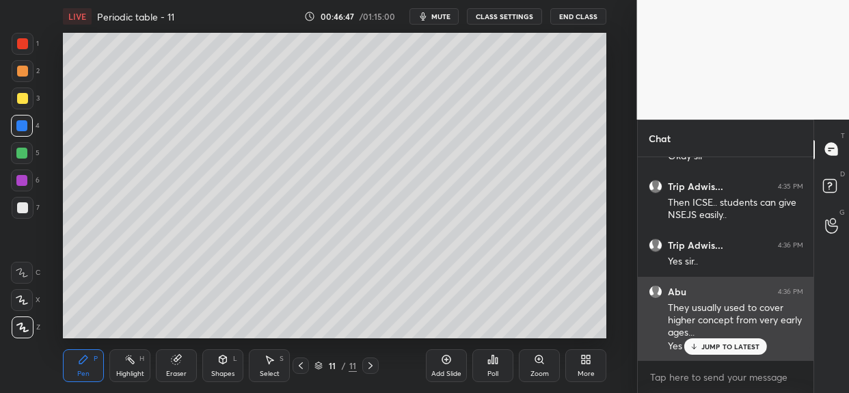
click at [725, 341] on div "JUMP TO LATEST" at bounding box center [725, 346] width 82 height 16
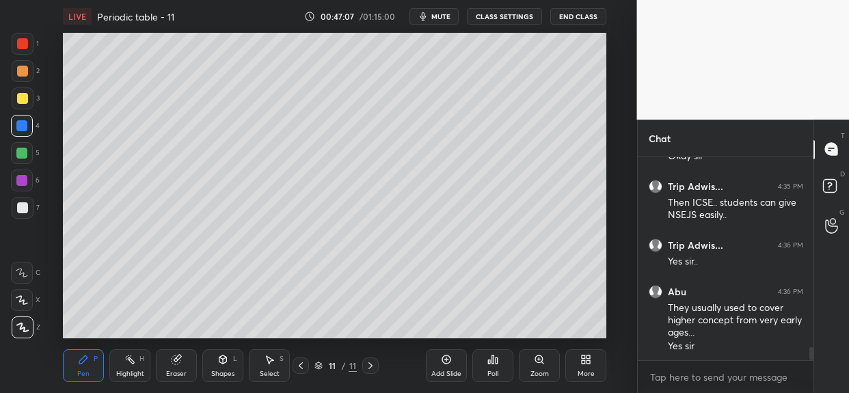
click at [23, 96] on div at bounding box center [22, 98] width 11 height 11
click at [442, 366] on div "Add Slide" at bounding box center [446, 365] width 41 height 33
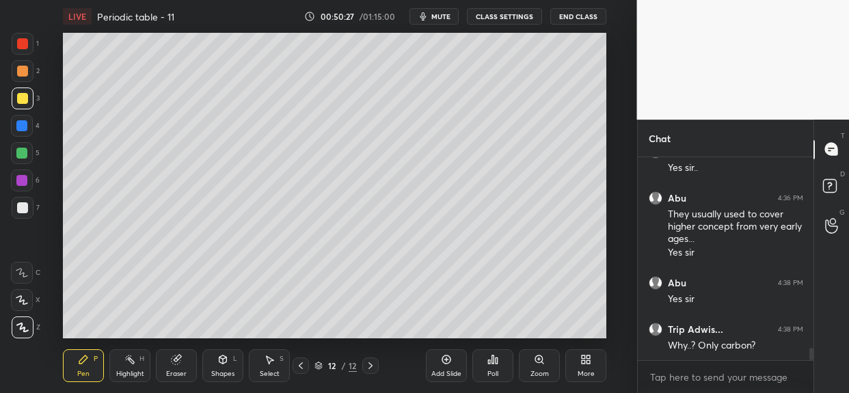
scroll to position [3140, 0]
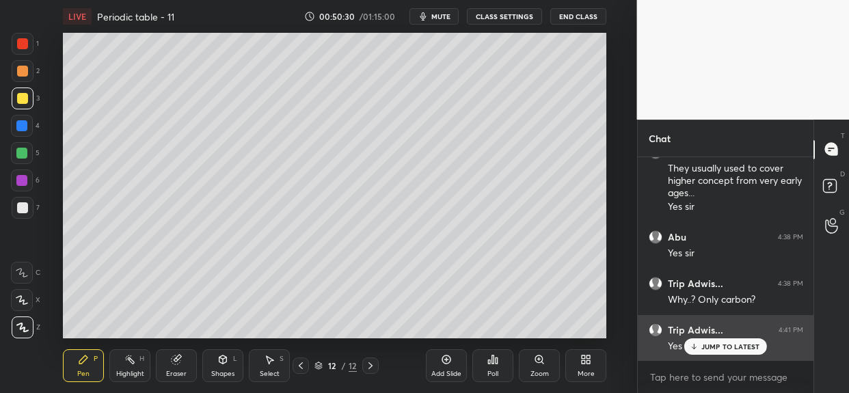
click at [728, 347] on p "JUMP TO LATEST" at bounding box center [730, 346] width 59 height 8
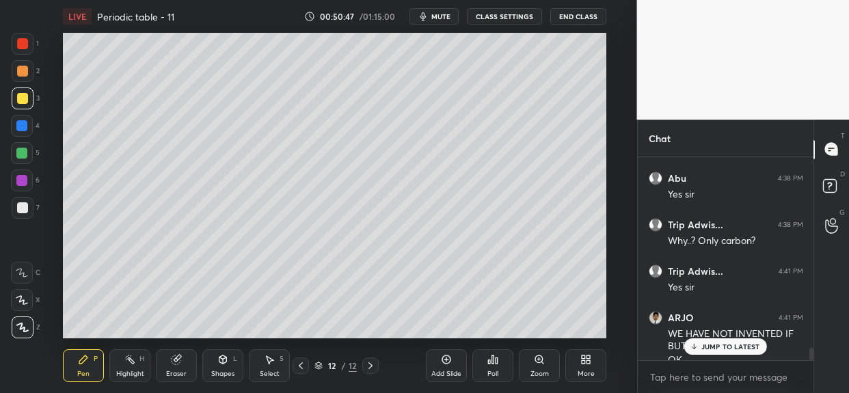
scroll to position [3213, 0]
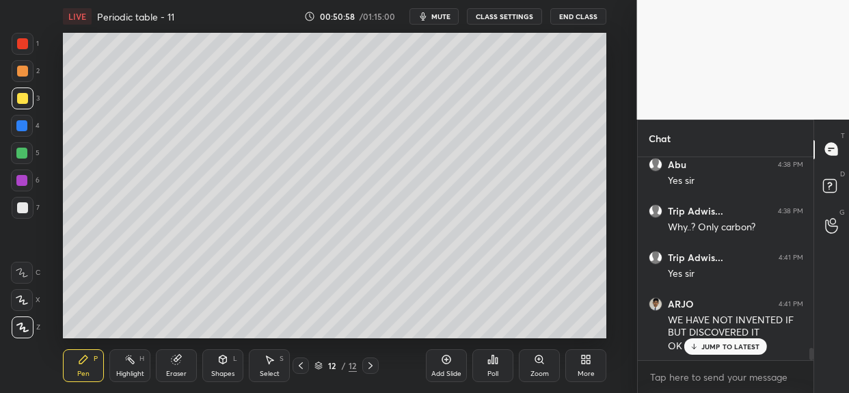
click at [27, 205] on div at bounding box center [23, 208] width 22 height 22
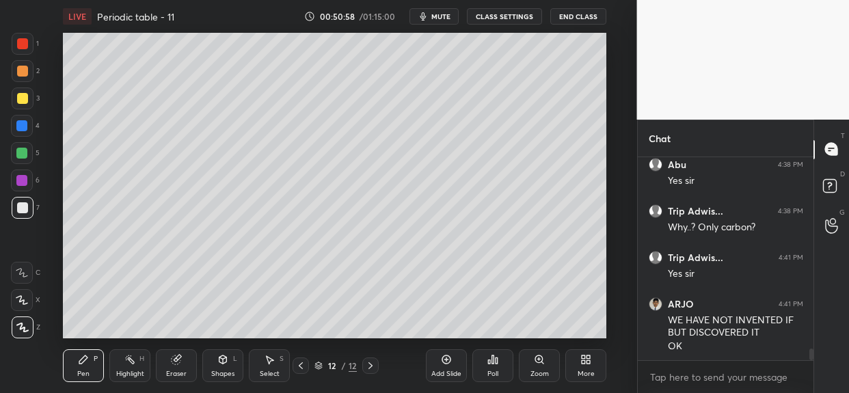
scroll to position [3260, 0]
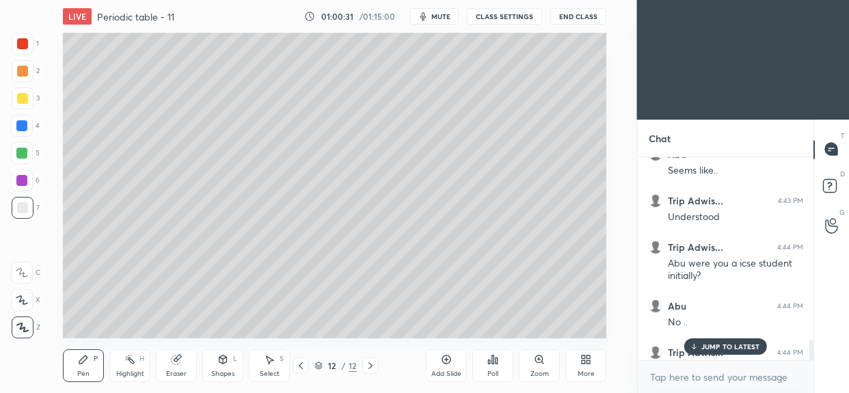
scroll to position [1881, 0]
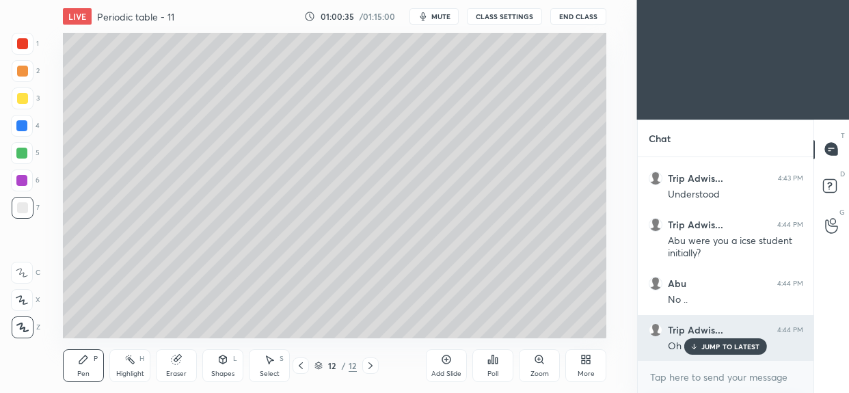
click at [722, 342] on p "JUMP TO LATEST" at bounding box center [730, 346] width 59 height 8
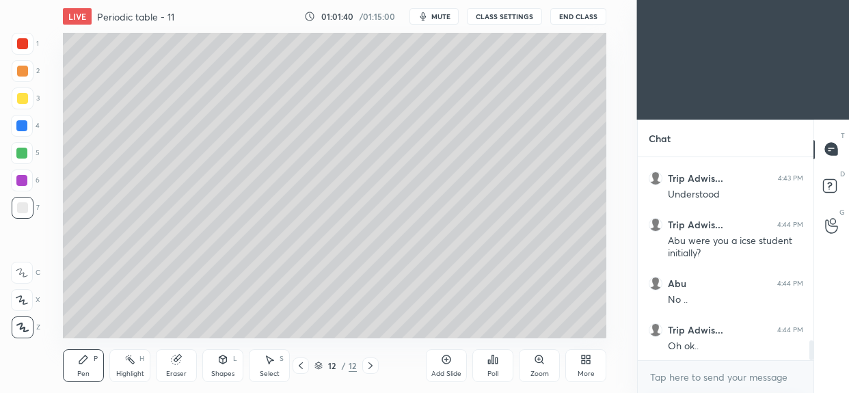
click at [31, 104] on div at bounding box center [23, 98] width 22 height 22
click at [29, 49] on div at bounding box center [23, 44] width 22 height 22
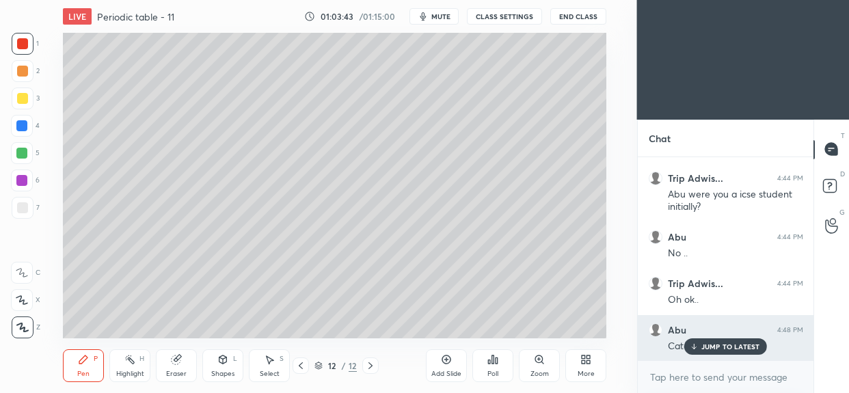
click at [716, 348] on p "JUMP TO LATEST" at bounding box center [730, 346] width 59 height 8
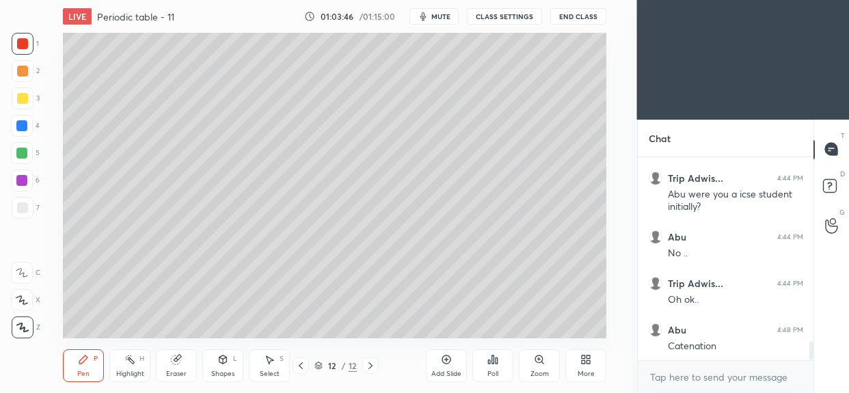
click at [445, 364] on icon at bounding box center [446, 359] width 9 height 9
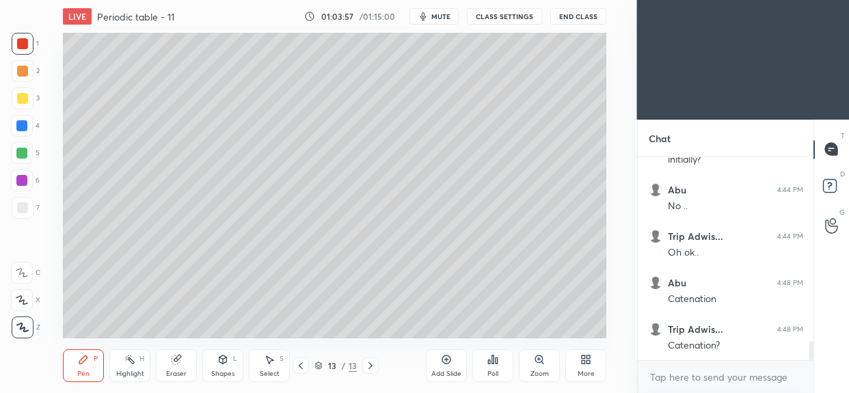
click at [24, 97] on div at bounding box center [22, 98] width 11 height 11
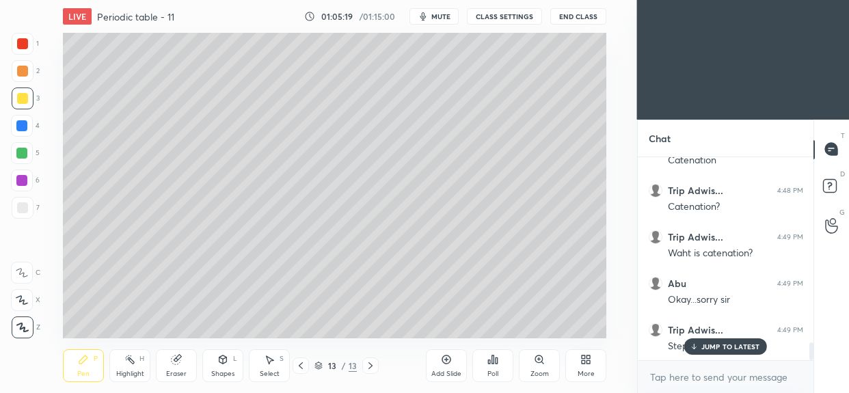
scroll to position [2160, 0]
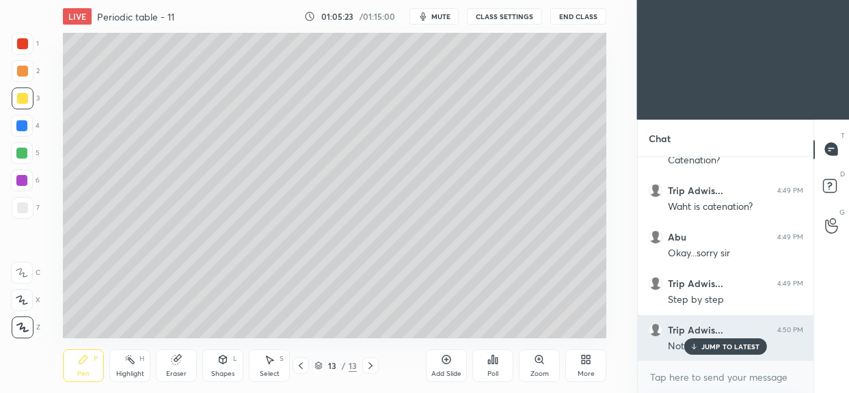
click at [711, 347] on p "JUMP TO LATEST" at bounding box center [730, 346] width 59 height 8
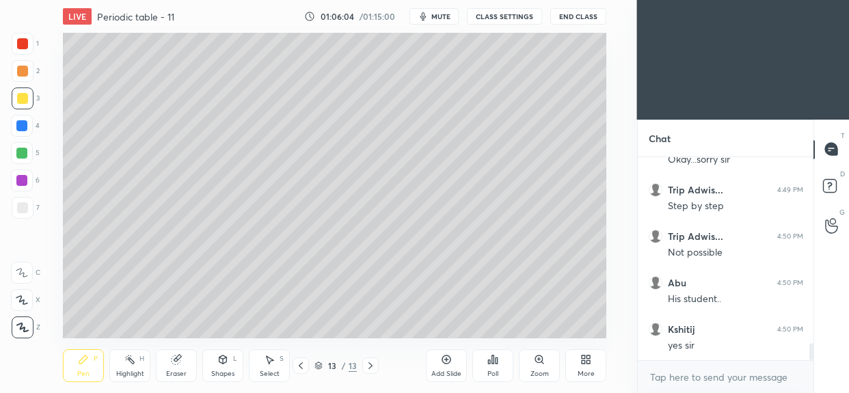
scroll to position [2300, 0]
click at [14, 204] on div at bounding box center [23, 208] width 22 height 22
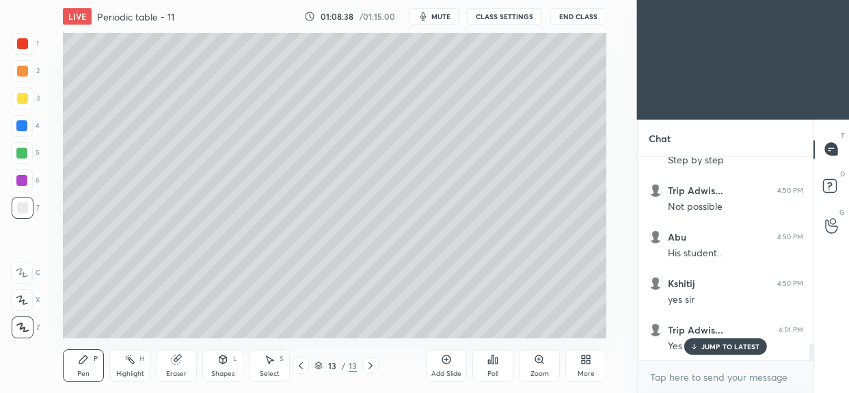
click at [20, 99] on div at bounding box center [22, 98] width 11 height 11
click at [21, 210] on div at bounding box center [22, 207] width 11 height 11
click at [23, 152] on div at bounding box center [21, 153] width 11 height 11
click at [179, 366] on div "Eraser" at bounding box center [176, 365] width 41 height 33
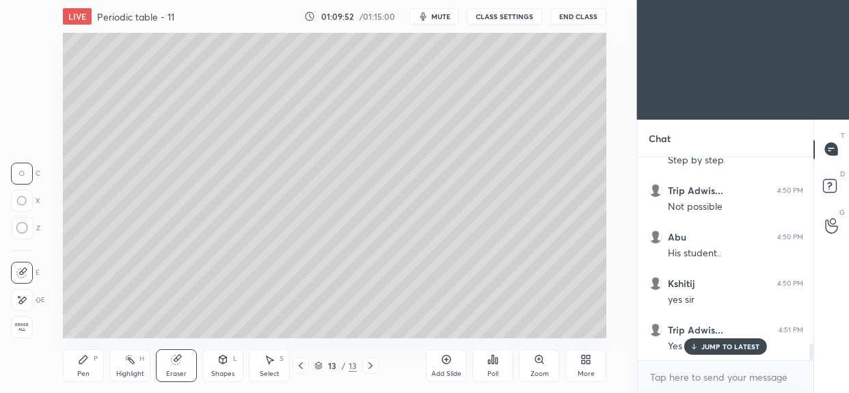
click at [78, 366] on div "Pen P" at bounding box center [83, 365] width 41 height 33
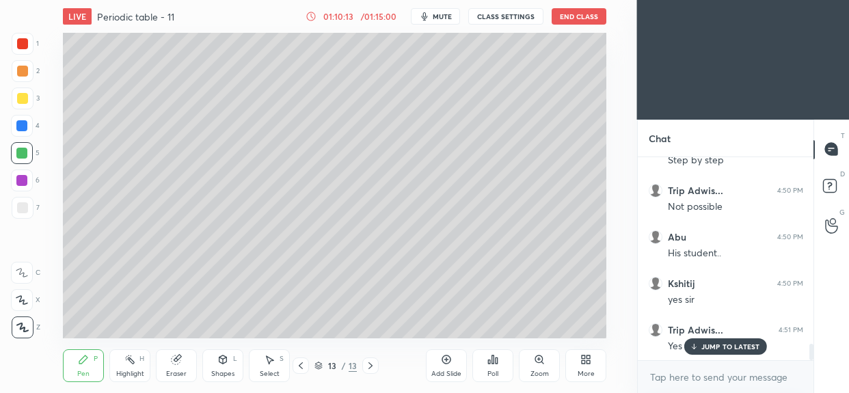
click at [25, 100] on div at bounding box center [22, 98] width 11 height 11
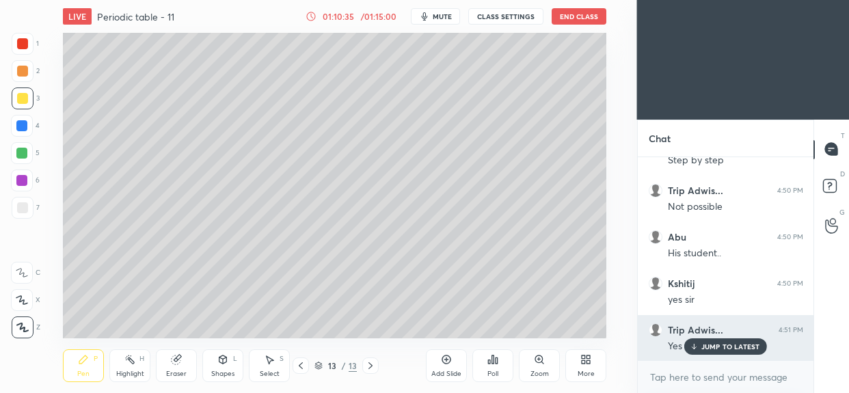
click at [720, 342] on p "JUMP TO LATEST" at bounding box center [730, 346] width 59 height 8
click at [718, 348] on p "JUMP TO LATEST" at bounding box center [730, 346] width 59 height 8
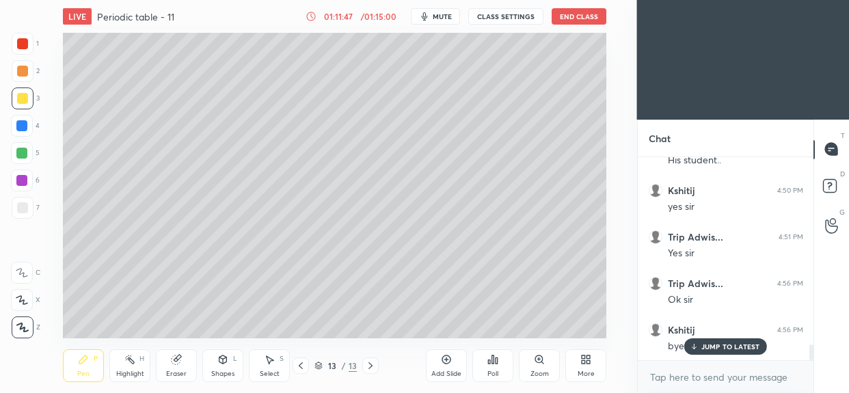
scroll to position [4, 5]
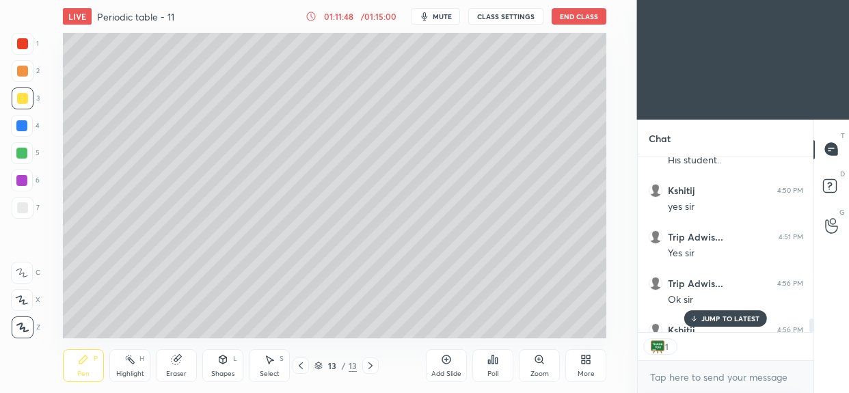
click at [571, 23] on button "End Class" at bounding box center [578, 16] width 55 height 16
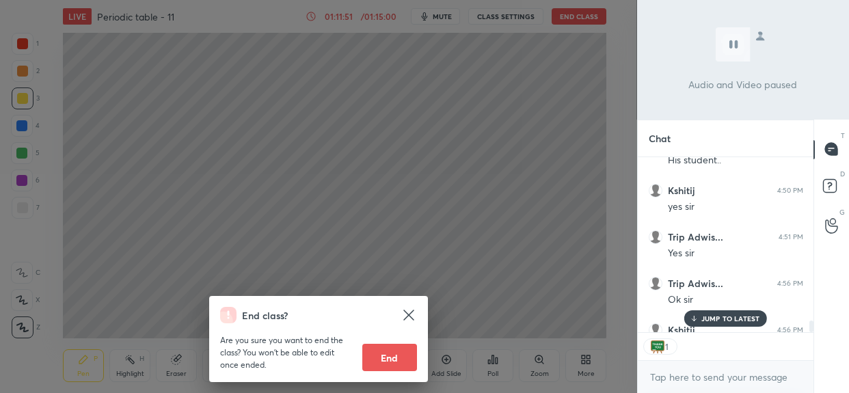
scroll to position [2467, 0]
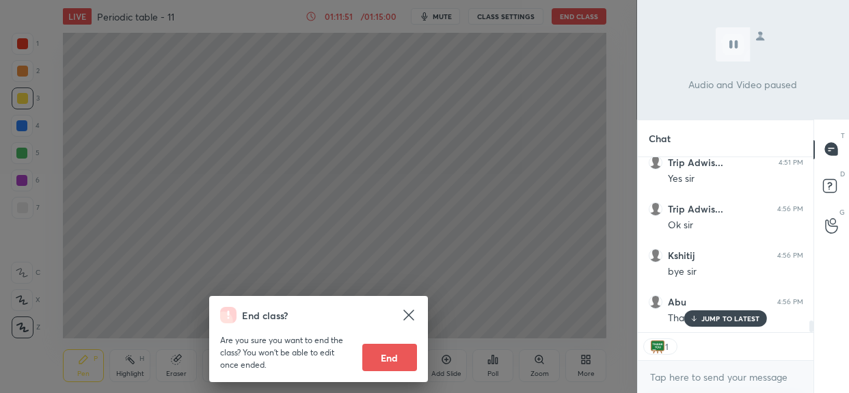
click at [403, 359] on button "End" at bounding box center [389, 357] width 55 height 27
type textarea "x"
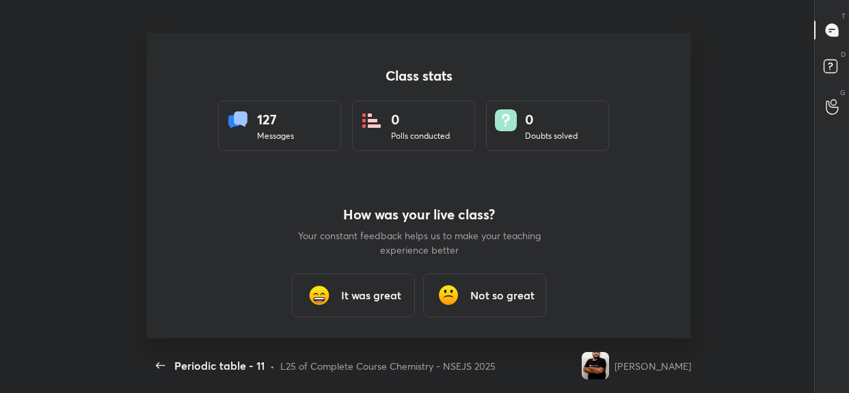
scroll to position [0, 0]
